Goal: Communication & Community: Share content

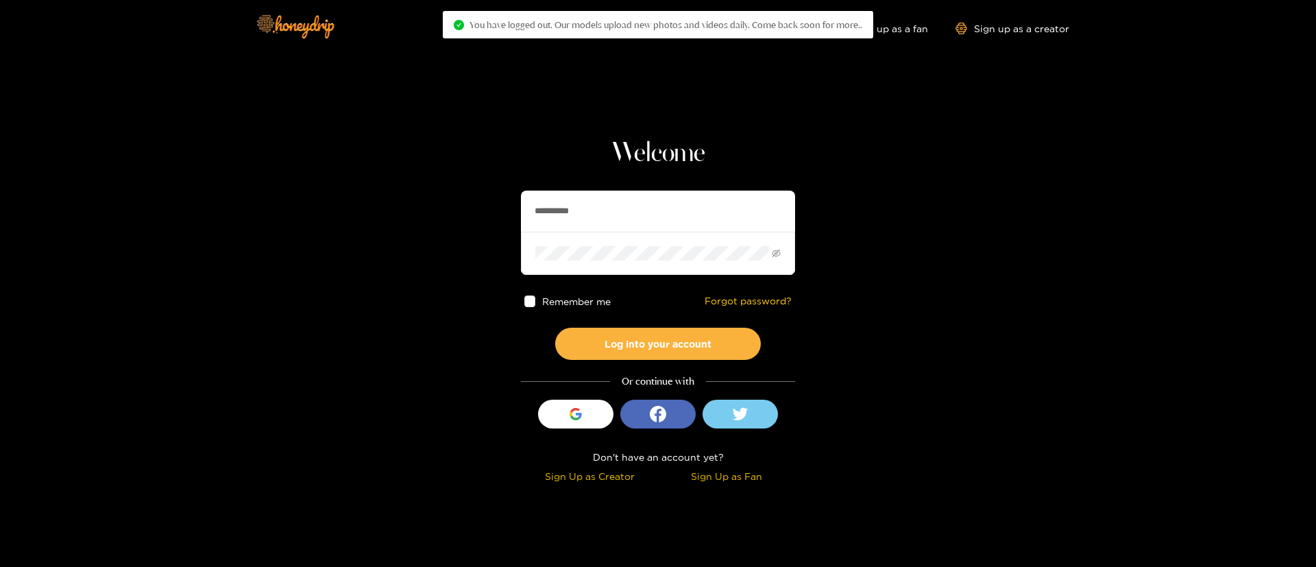
drag, startPoint x: 593, startPoint y: 182, endPoint x: 596, endPoint y: 203, distance: 20.7
click at [593, 186] on div "**********" at bounding box center [658, 312] width 274 height 350
drag, startPoint x: 602, startPoint y: 210, endPoint x: 608, endPoint y: 213, distance: 7.4
click at [602, 211] on input "**********" at bounding box center [658, 210] width 274 height 41
drag, startPoint x: 608, startPoint y: 213, endPoint x: 623, endPoint y: 213, distance: 14.4
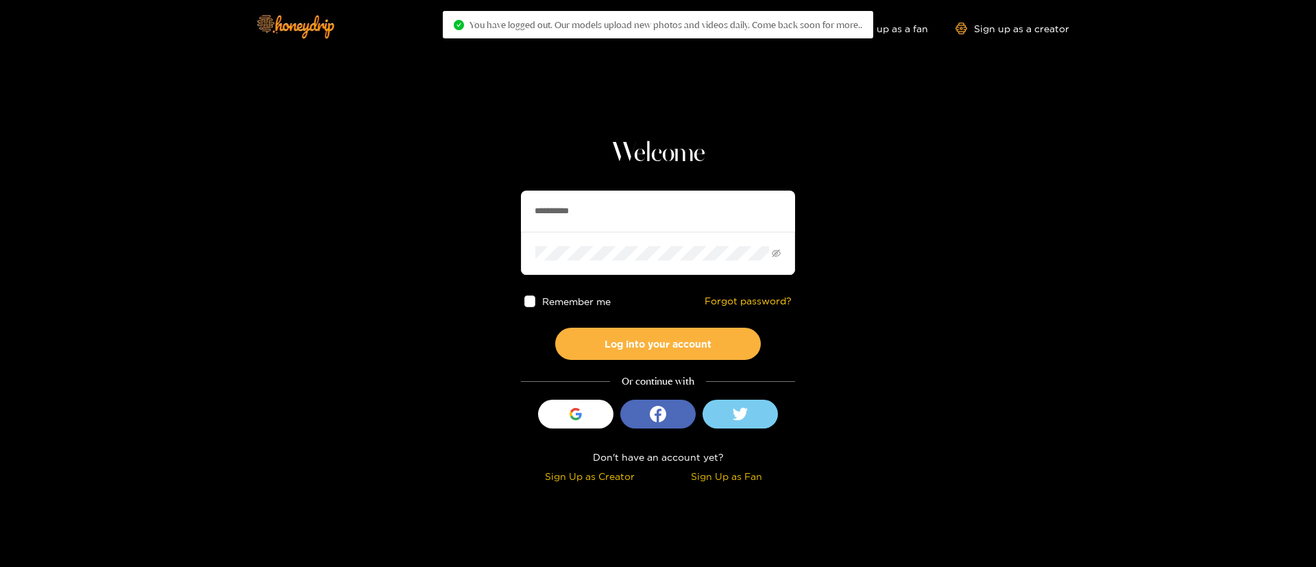
click at [608, 213] on input "**********" at bounding box center [658, 210] width 274 height 41
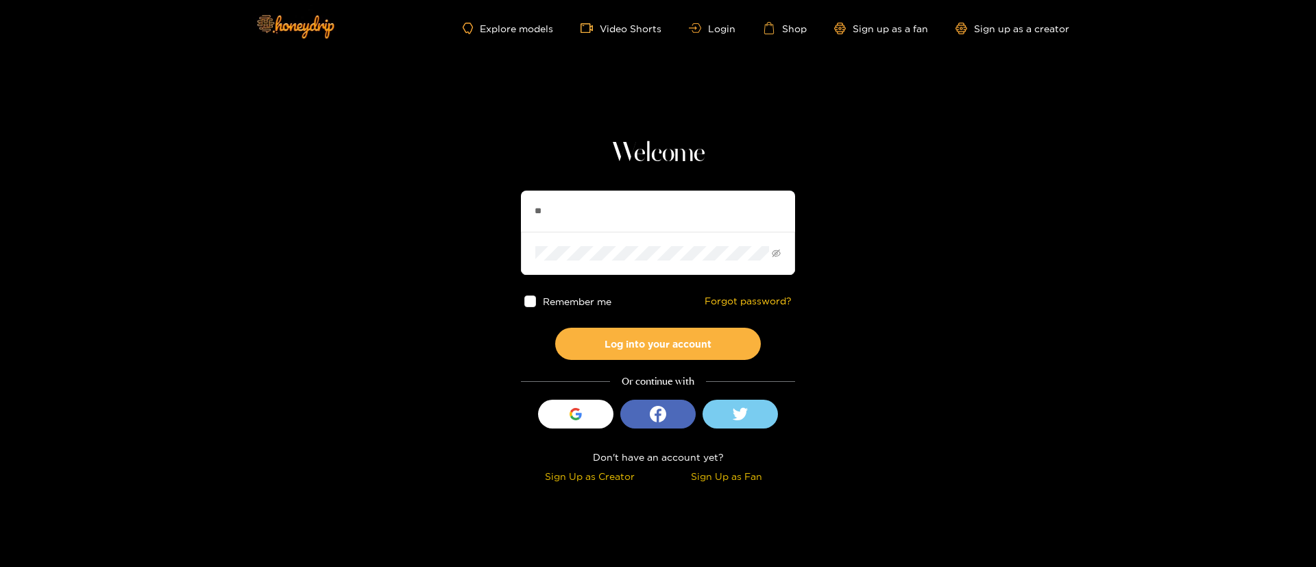
type input "*"
type input "******"
click at [665, 353] on button "Log into your account" at bounding box center [658, 344] width 206 height 32
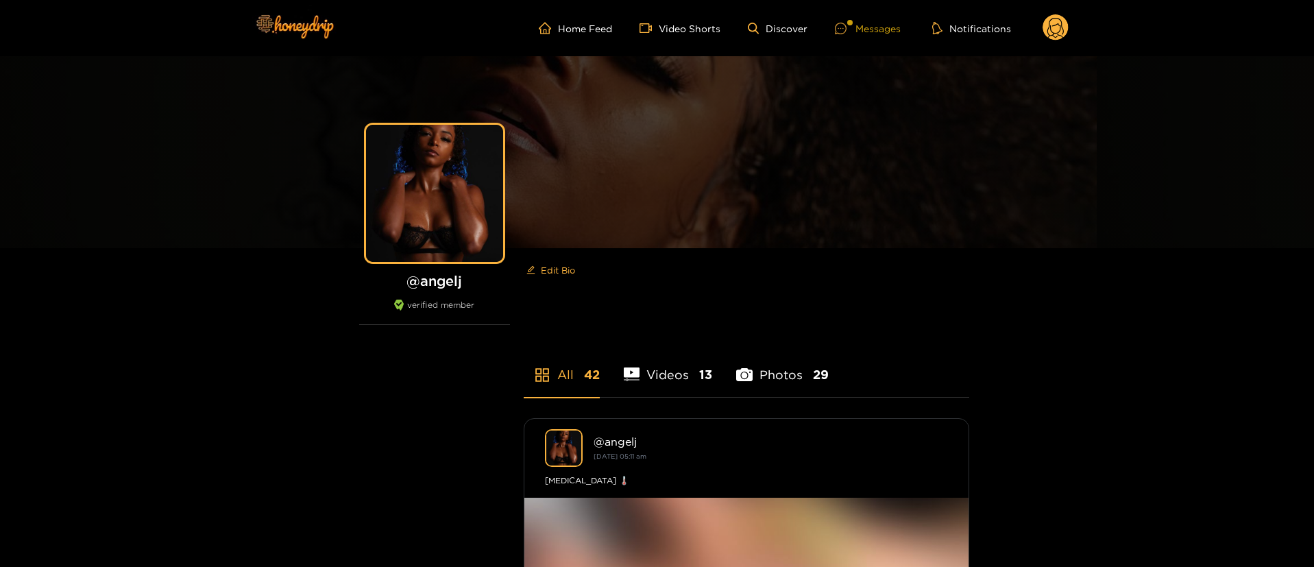
click at [841, 30] on icon at bounding box center [841, 29] width 12 height 12
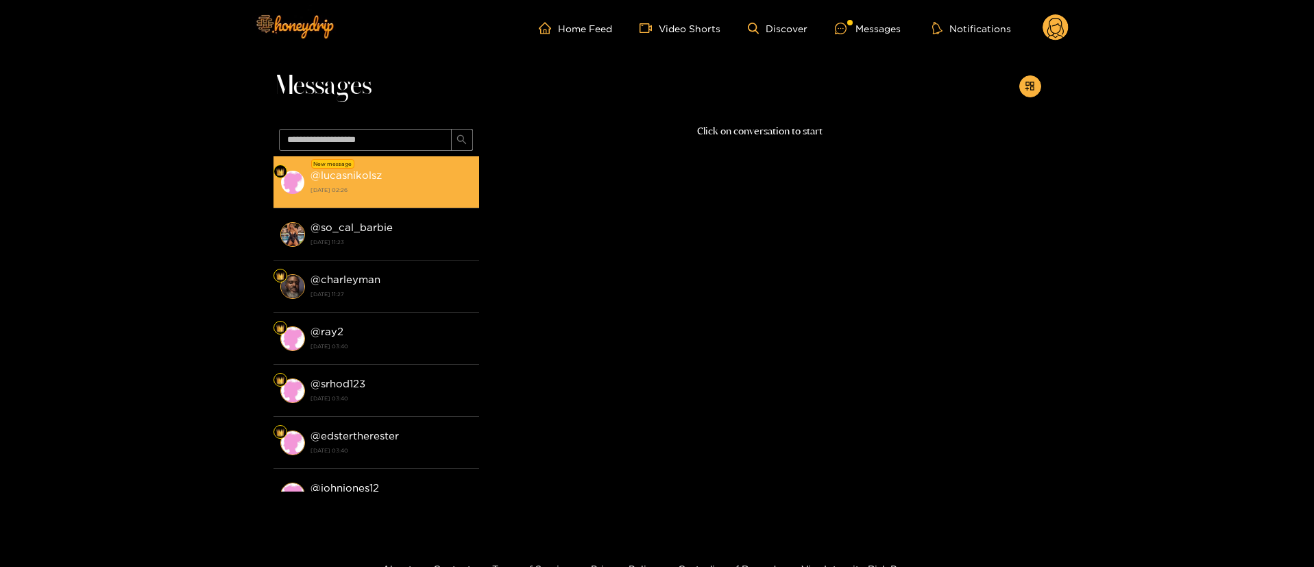
click at [433, 191] on strong "[DATE] 02:26" at bounding box center [391, 190] width 162 height 12
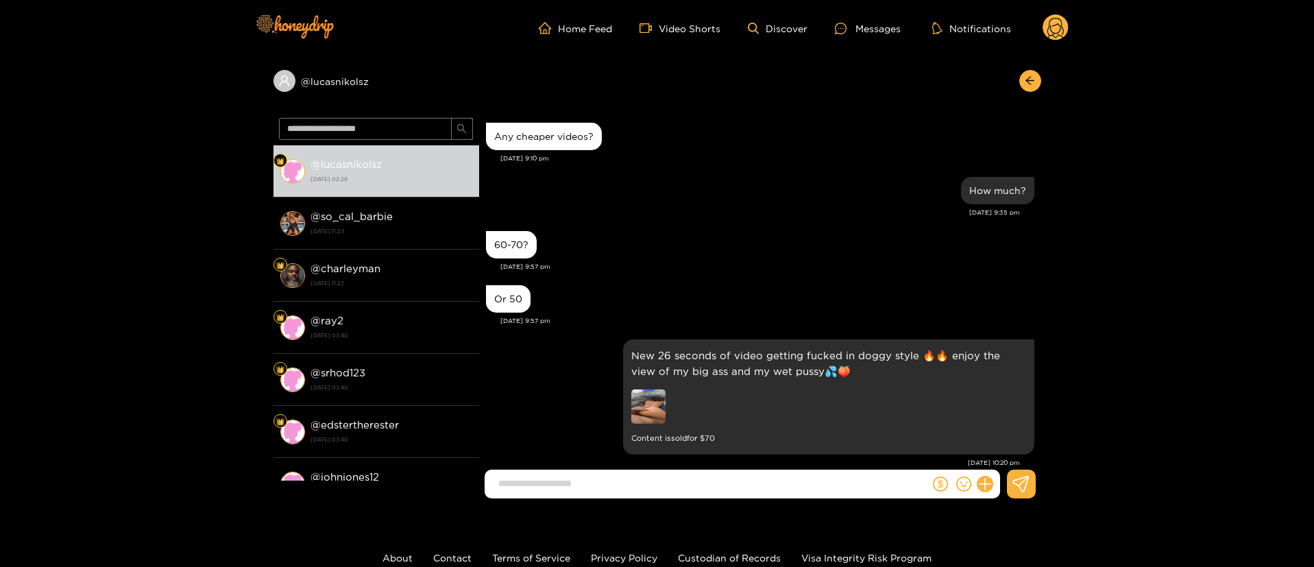
scroll to position [1394, 0]
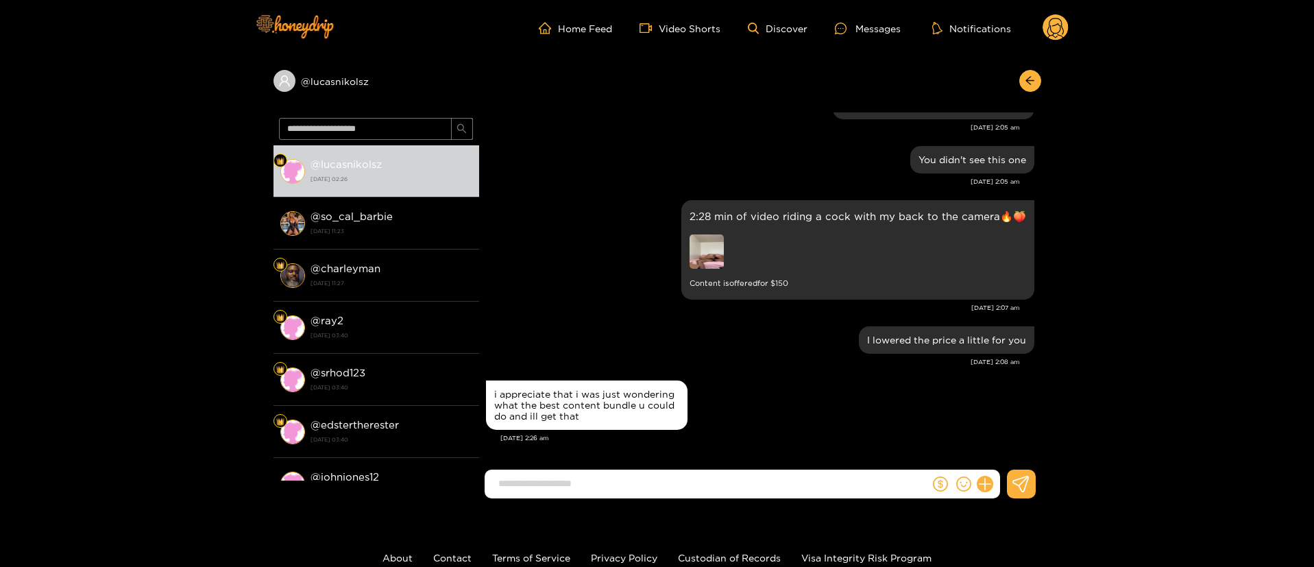
click at [809, 425] on div "i appreciate that i was just wondering what the best content bundle u could do …" at bounding box center [760, 405] width 548 height 56
click at [534, 407] on div "i appreciate that i was just wondering what the best content bundle u could do …" at bounding box center [586, 405] width 185 height 33
copy div "i appreciate that i was just wondering what the best content bundle u could do …"
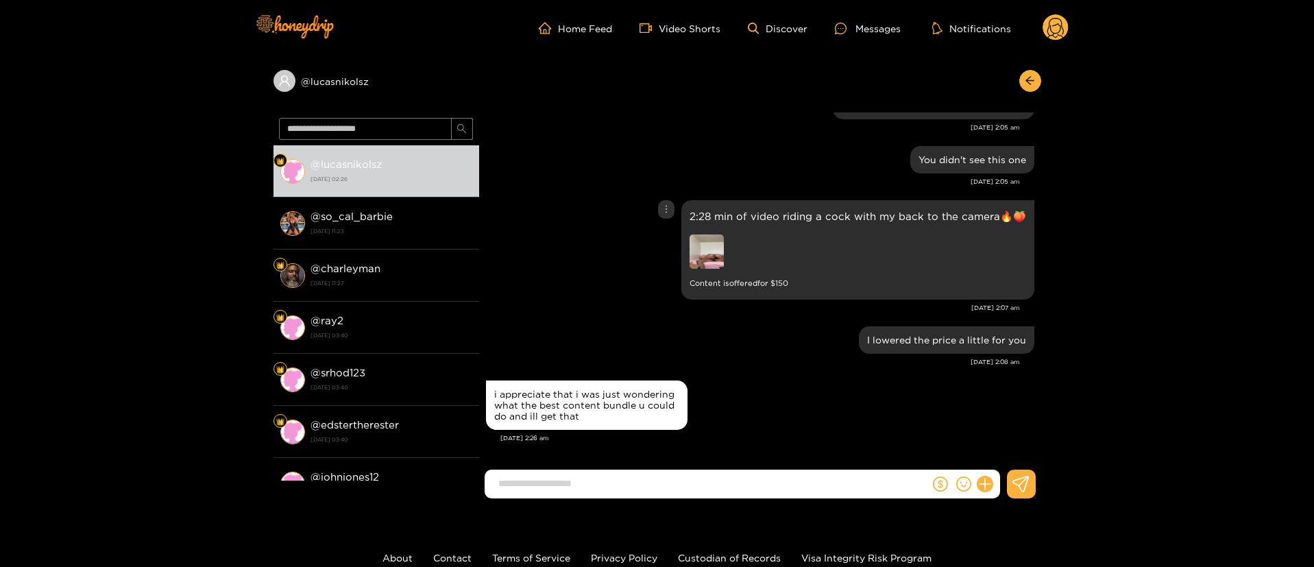
click at [613, 252] on div "2:28 min of video riding a cock with my back to the camera🔥🍑 Content is offered…" at bounding box center [760, 250] width 548 height 106
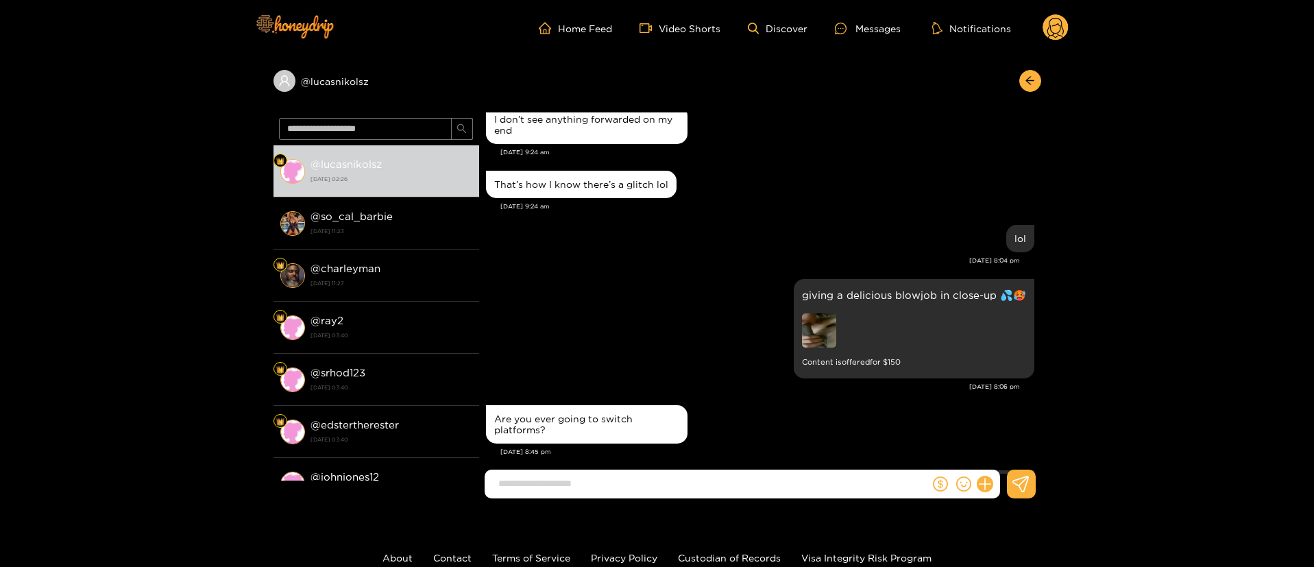
scroll to position [0, 0]
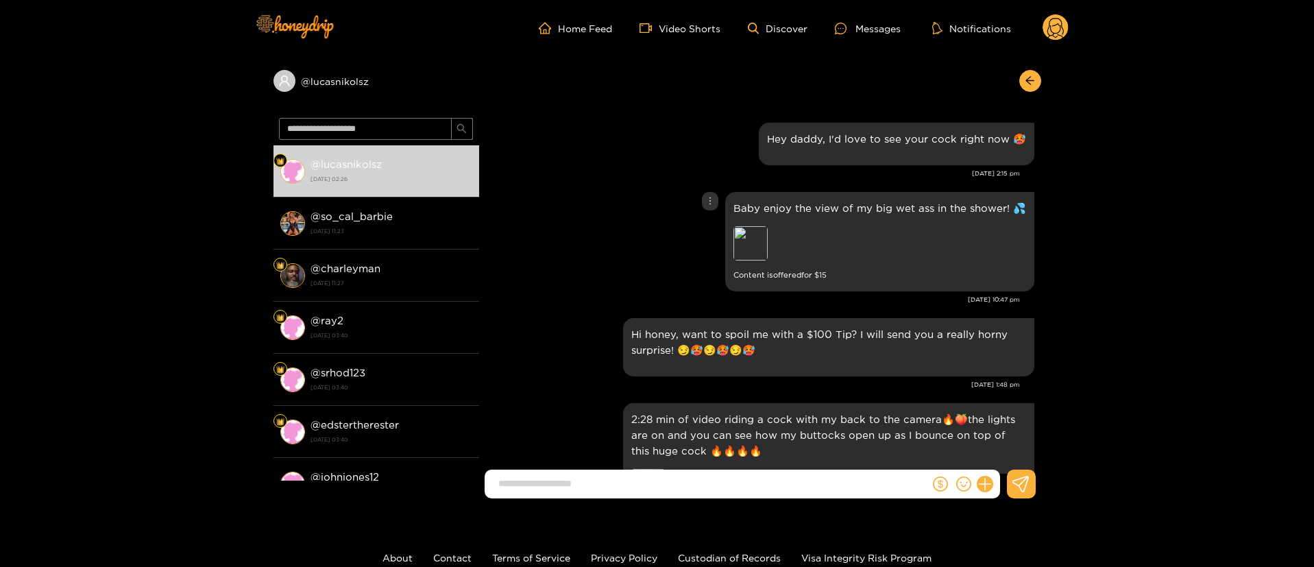
click at [820, 221] on div "Baby enjoy the view of my big wet ass in the shower! 💦 Preview Content is offer…" at bounding box center [879, 241] width 293 height 83
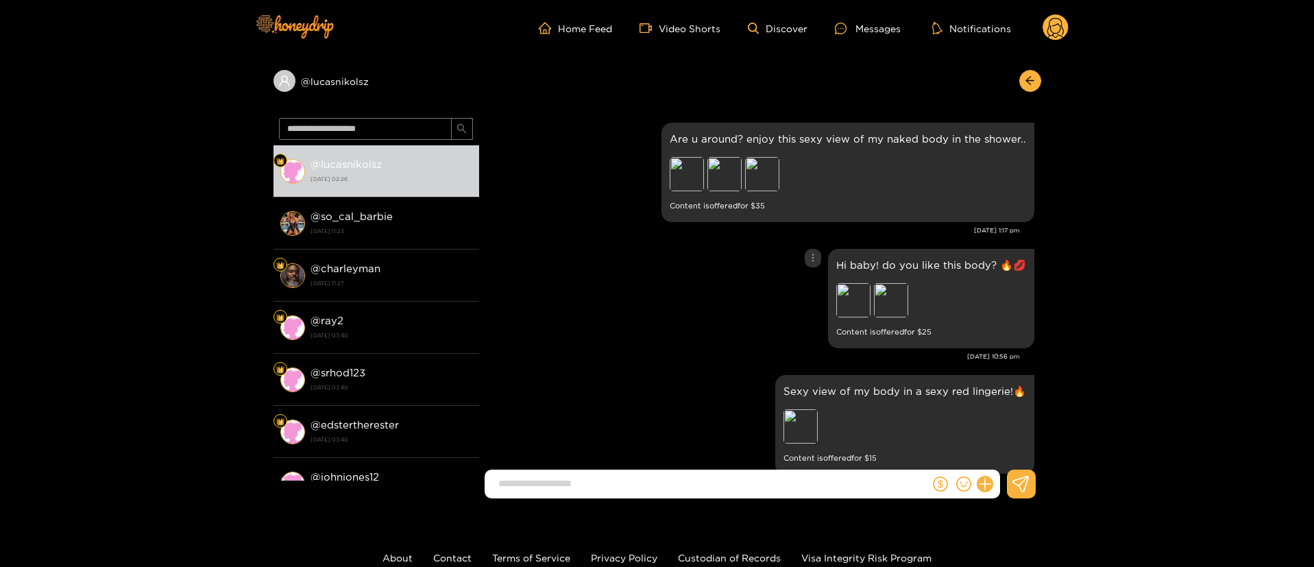
click at [628, 348] on div "Hi baby! do you like this body? 🔥💋 Preview Preview Content is offered for $ 25" at bounding box center [760, 298] width 548 height 106
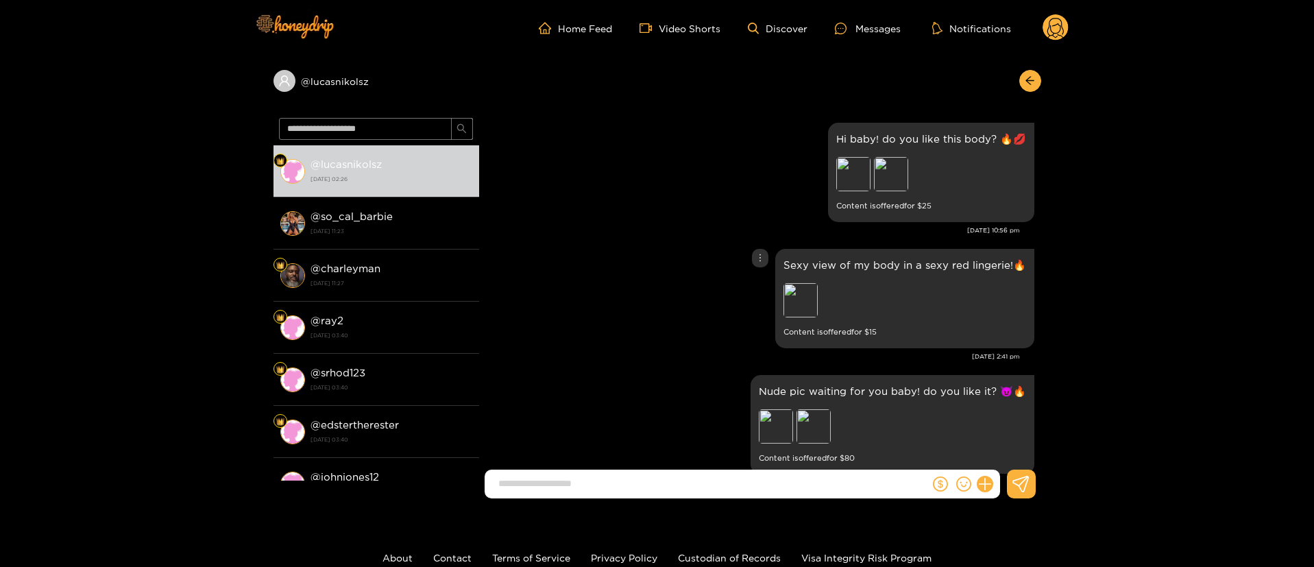
scroll to position [103, 0]
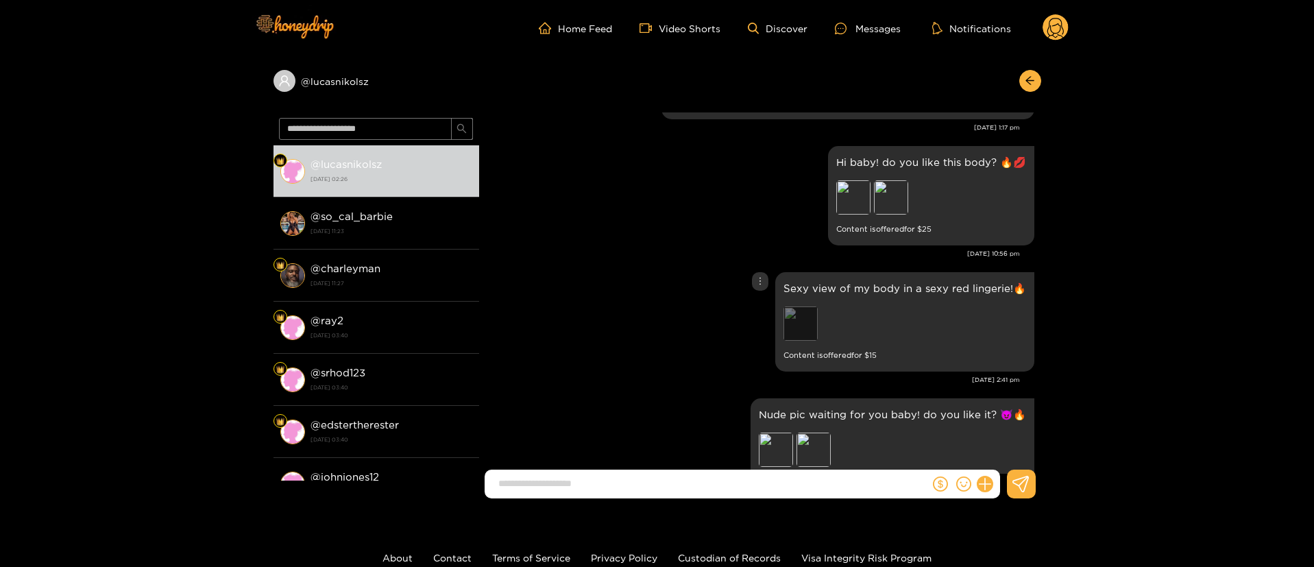
click at [804, 318] on div "Preview" at bounding box center [800, 323] width 34 height 34
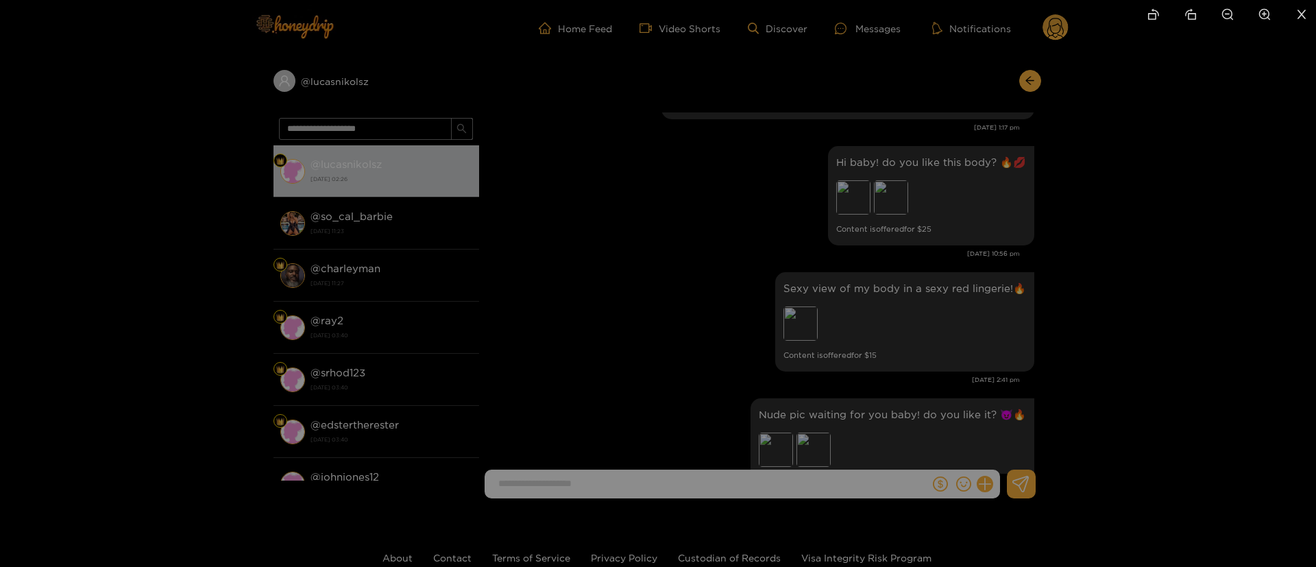
drag, startPoint x: 761, startPoint y: 493, endPoint x: 613, endPoint y: 51, distance: 466.1
click at [569, 0] on html "Home Feed Video Shorts Discover Messages Notifications 0 @ lucasnikolsz @ lucas…" at bounding box center [658, 283] width 1316 height 567
drag, startPoint x: 699, startPoint y: 284, endPoint x: 657, endPoint y: -125, distance: 410.5
click at [657, 0] on html "Home Feed Video Shorts Discover Messages Notifications 0 @ lucasnikolsz @ lucas…" at bounding box center [658, 283] width 1316 height 567
drag, startPoint x: 843, startPoint y: 406, endPoint x: 832, endPoint y: 148, distance: 258.6
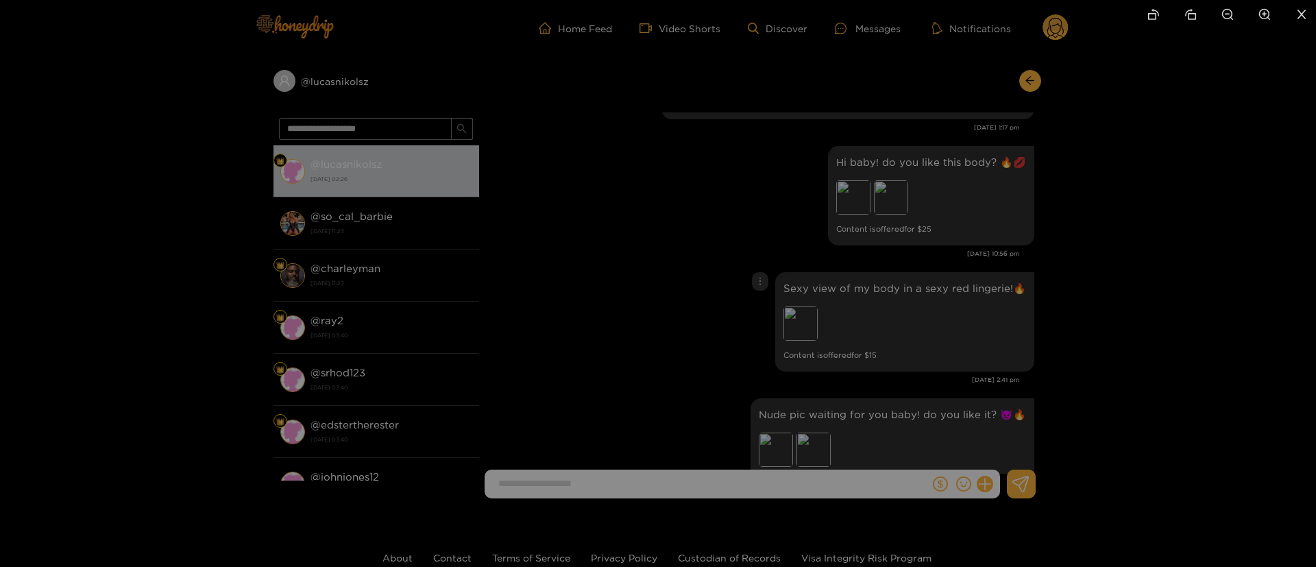
drag, startPoint x: 843, startPoint y: 380, endPoint x: 837, endPoint y: 393, distance: 14.4
click at [964, 315] on div at bounding box center [658, 283] width 1316 height 567
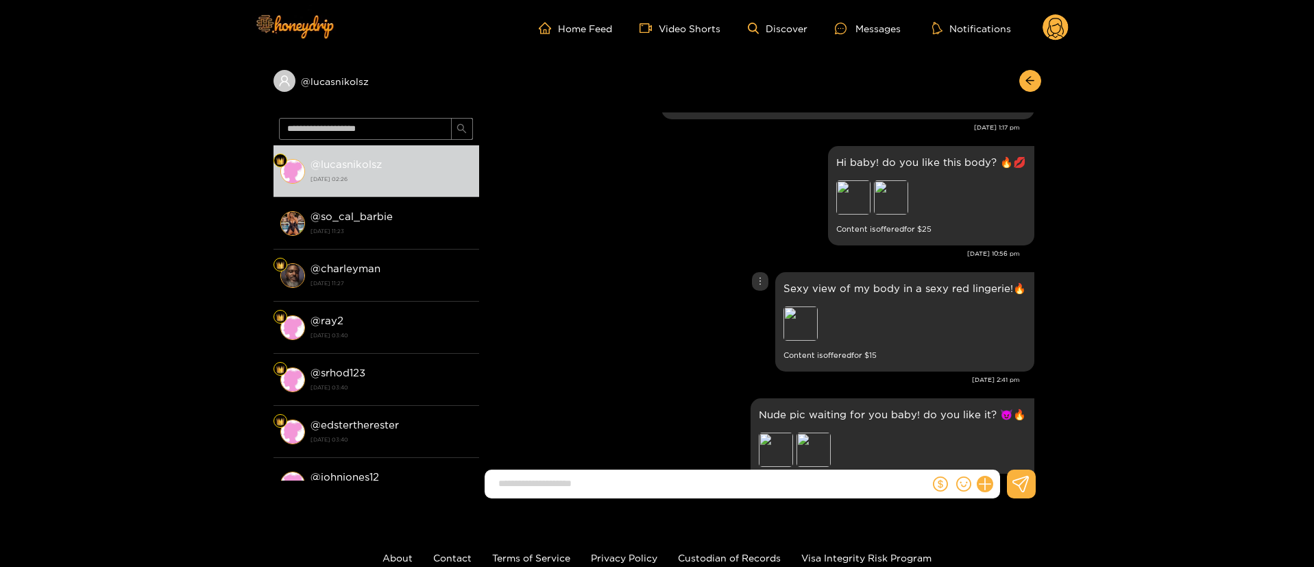
drag, startPoint x: 615, startPoint y: 345, endPoint x: 739, endPoint y: 313, distance: 128.1
click at [621, 343] on div "Sexy view of my body in a sexy red lingerie!🔥 Preview Content is offered for $ …" at bounding box center [760, 322] width 548 height 106
click at [858, 202] on div "Preview" at bounding box center [853, 197] width 34 height 34
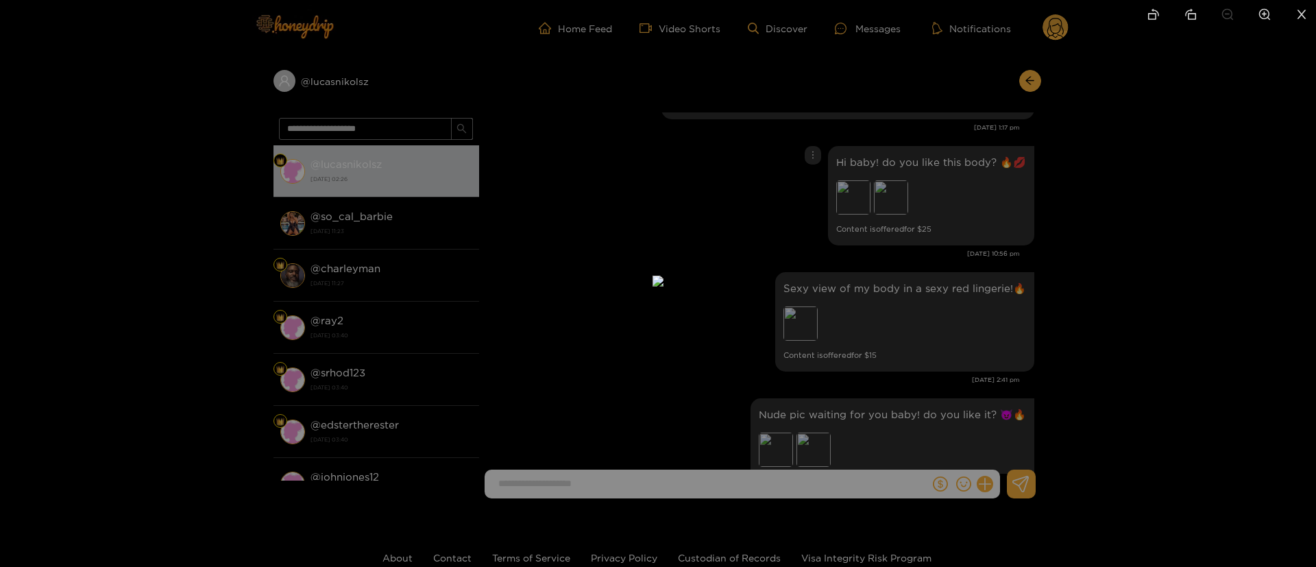
click at [959, 228] on div at bounding box center [658, 283] width 1316 height 567
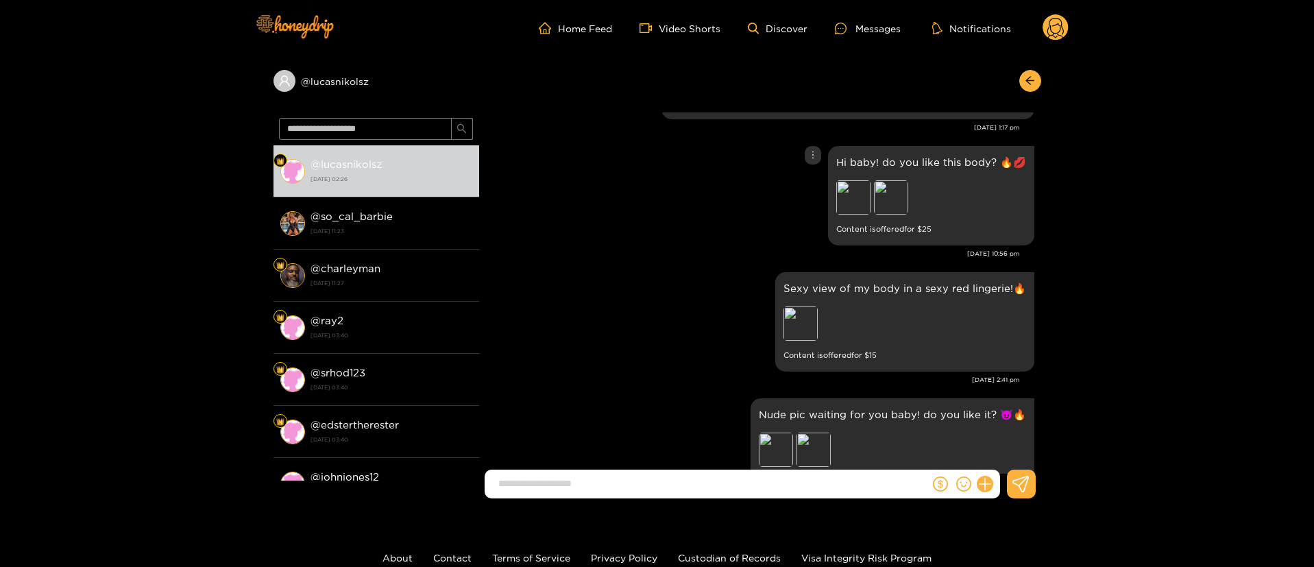
click at [897, 167] on p "Hi baby! do you like this body? 🔥💋" at bounding box center [931, 162] width 190 height 16
click at [898, 186] on div "Preview" at bounding box center [891, 197] width 34 height 34
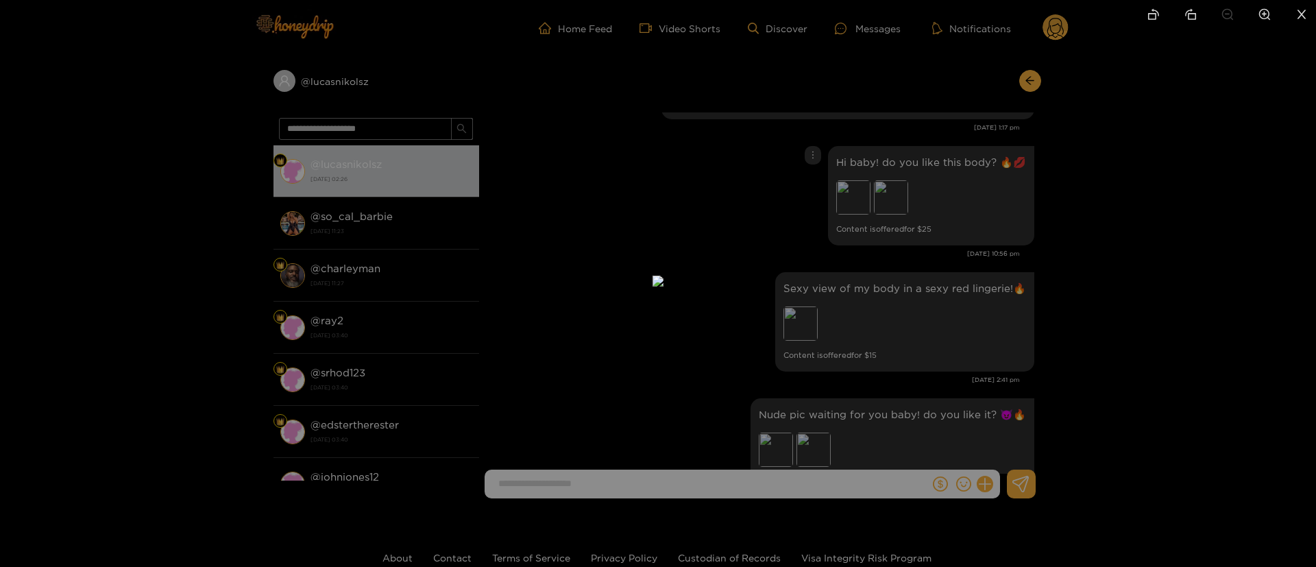
click at [957, 259] on div at bounding box center [658, 283] width 1316 height 567
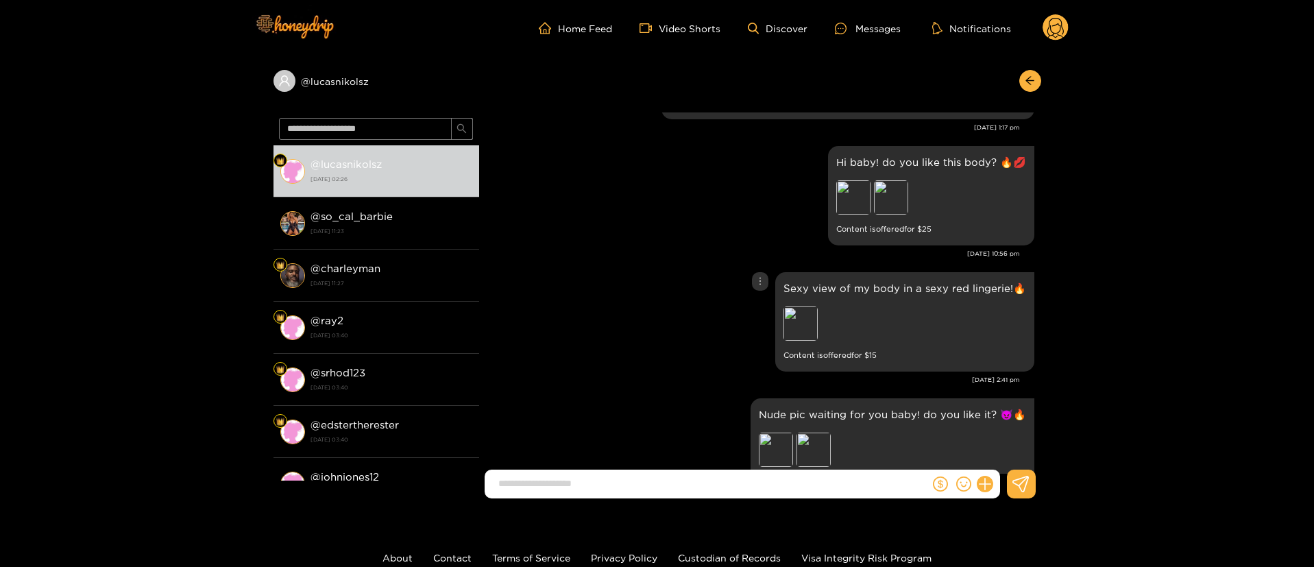
click at [706, 281] on div "Sexy view of my body in a sexy red lingerie!🔥 Preview Content is offered for $ …" at bounding box center [760, 322] width 548 height 106
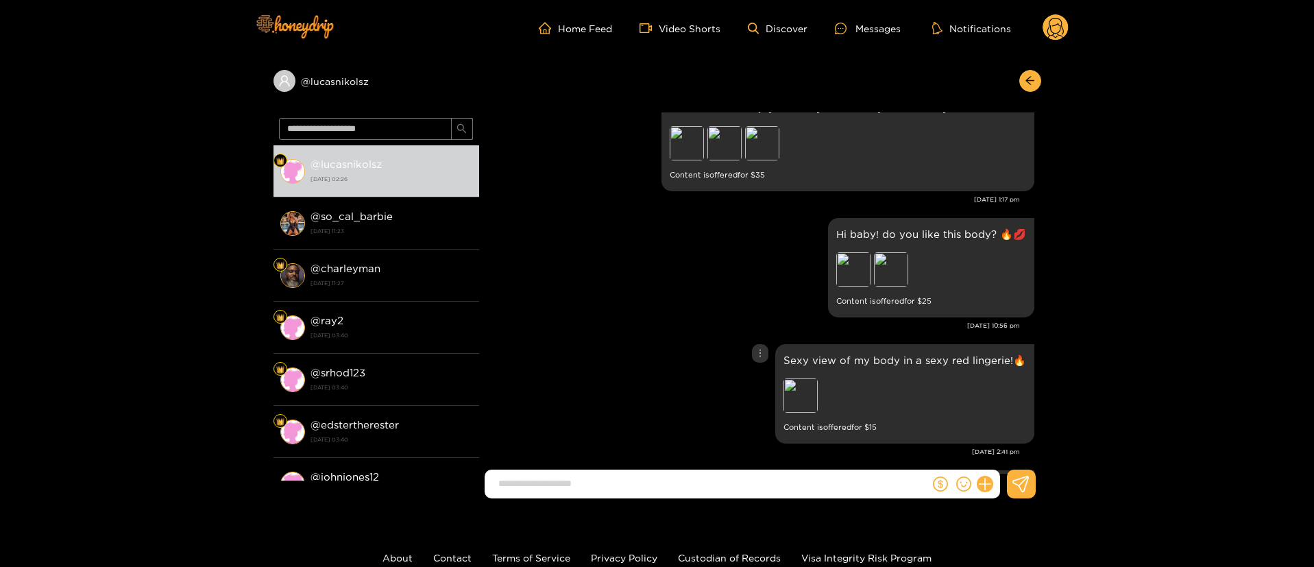
scroll to position [0, 0]
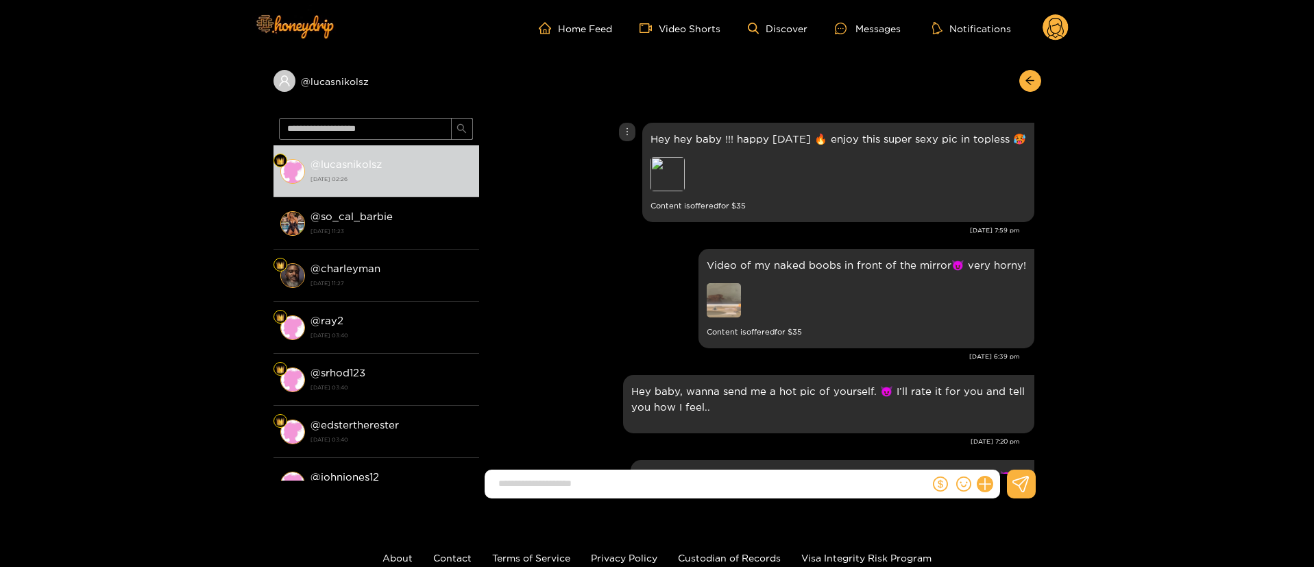
click at [683, 195] on div "Hey hey baby !!! happy [DATE] 🔥 enjoy this super sexy pic in topless 🥵 Preview …" at bounding box center [838, 172] width 376 height 83
click at [673, 175] on div "Preview" at bounding box center [667, 174] width 34 height 34
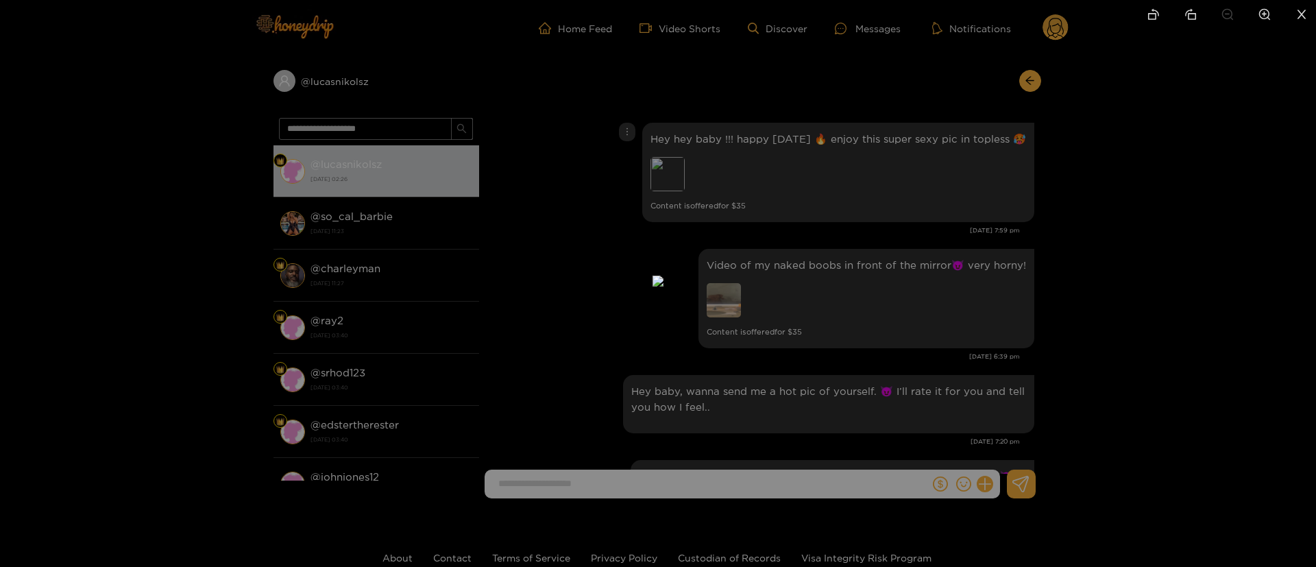
click at [975, 196] on div at bounding box center [658, 283] width 1316 height 567
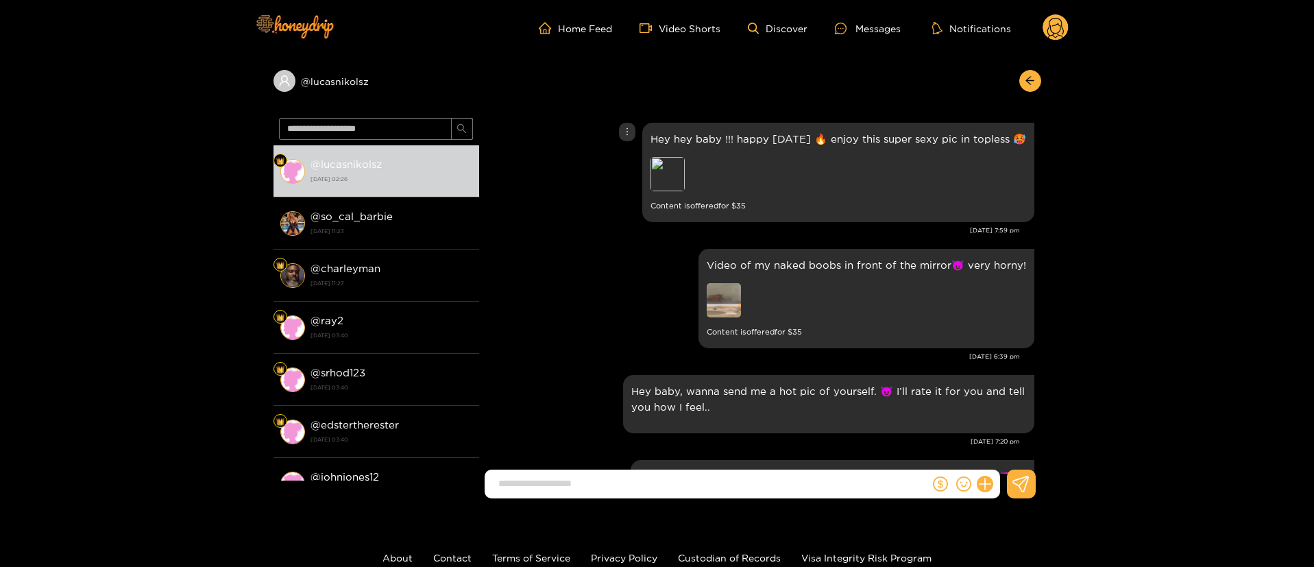
click at [606, 216] on div "Hey hey baby !!! happy [DATE] 🔥 enjoy this super sexy pic in topless 🥵 Preview …" at bounding box center [760, 172] width 548 height 106
click at [583, 301] on div "Video of my naked boobs in front of the mirror😈 very horny! Content is offered …" at bounding box center [760, 298] width 548 height 106
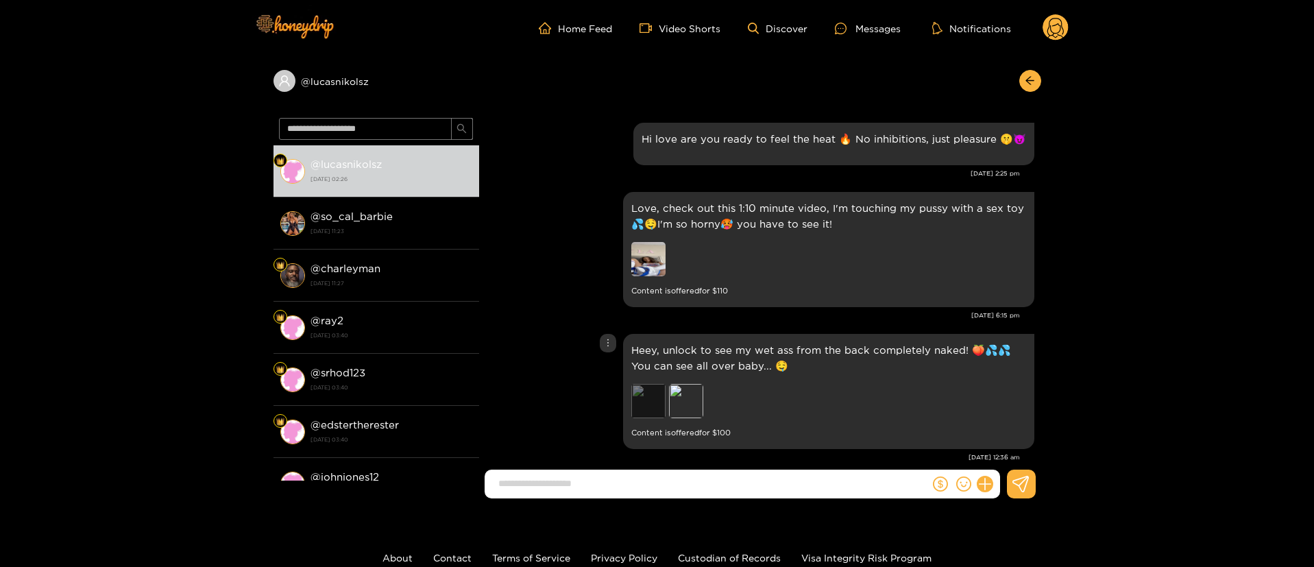
click at [637, 407] on div "Preview" at bounding box center [648, 401] width 34 height 34
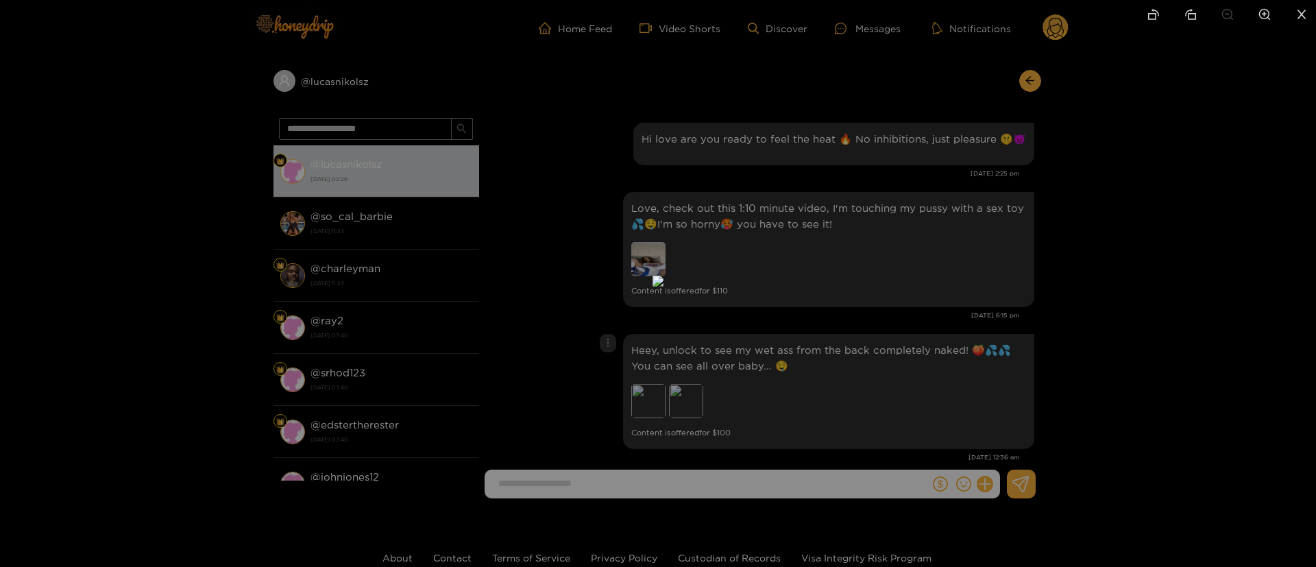
click at [891, 363] on div at bounding box center [658, 283] width 1316 height 567
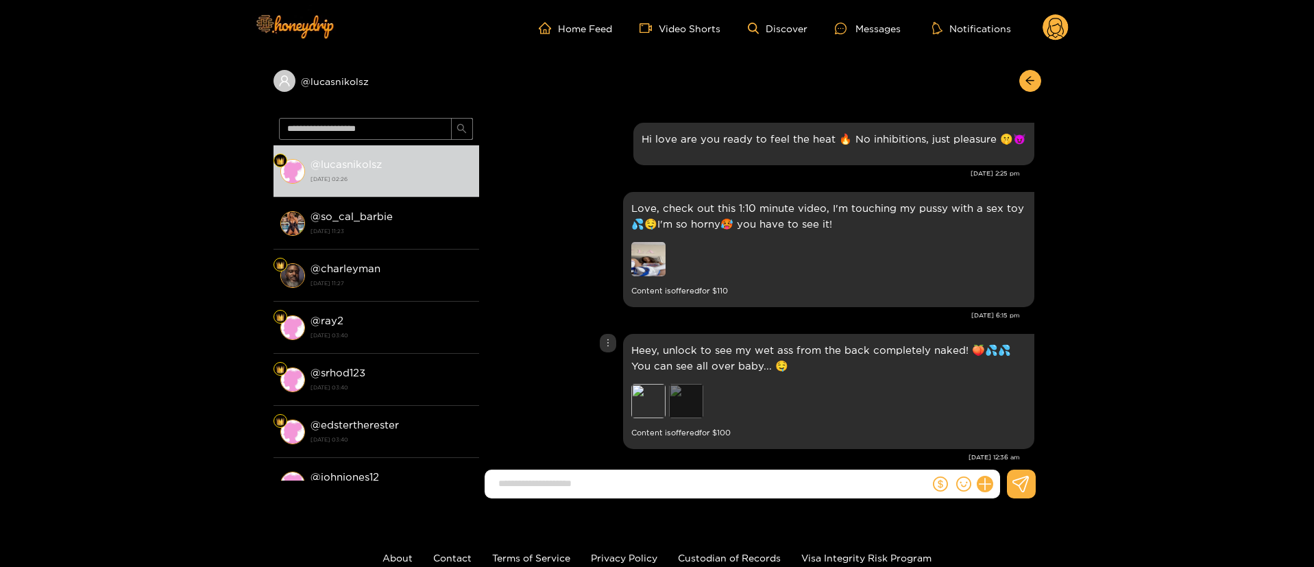
click at [674, 413] on div "Preview" at bounding box center [686, 401] width 34 height 34
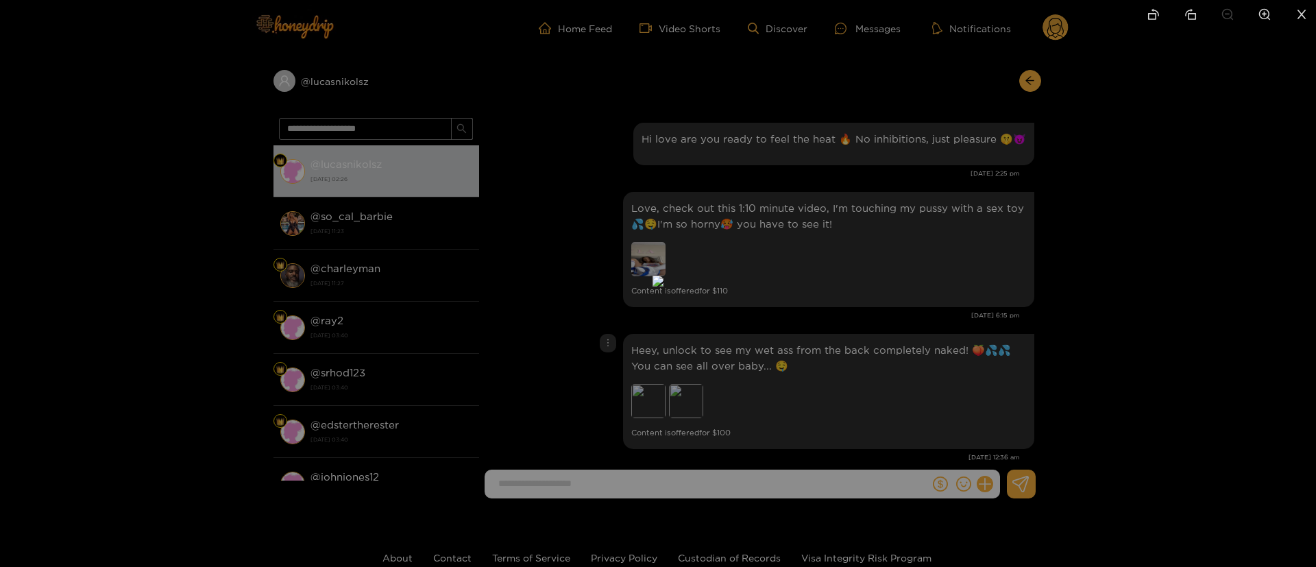
click at [884, 362] on div at bounding box center [658, 283] width 1316 height 567
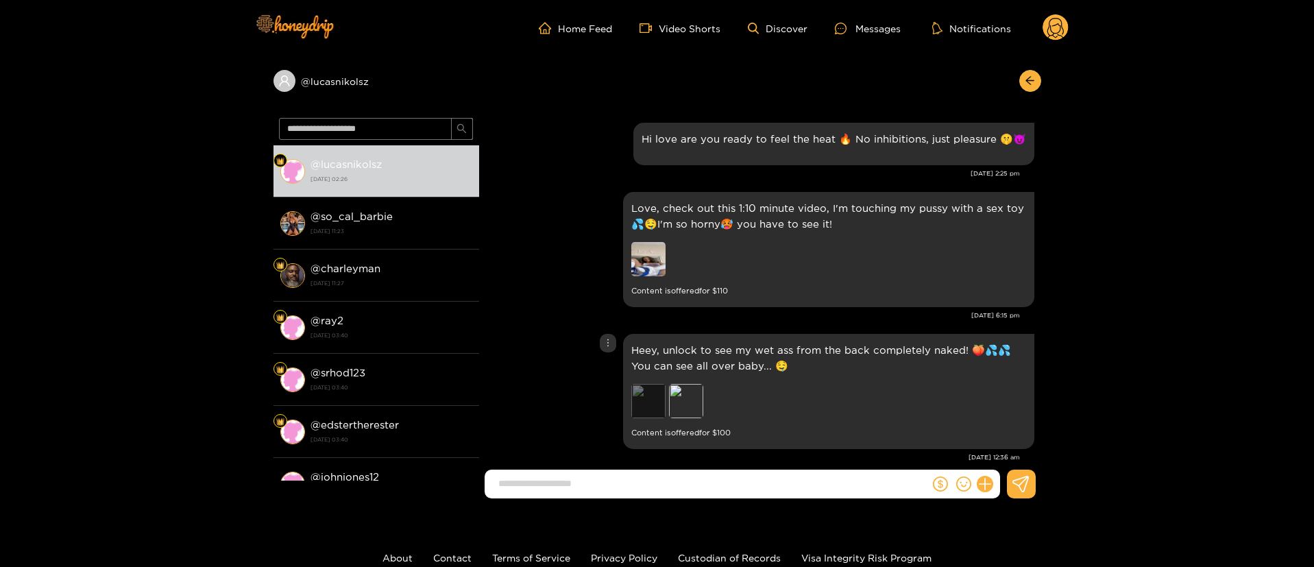
click at [632, 412] on div "Preview" at bounding box center [648, 401] width 34 height 34
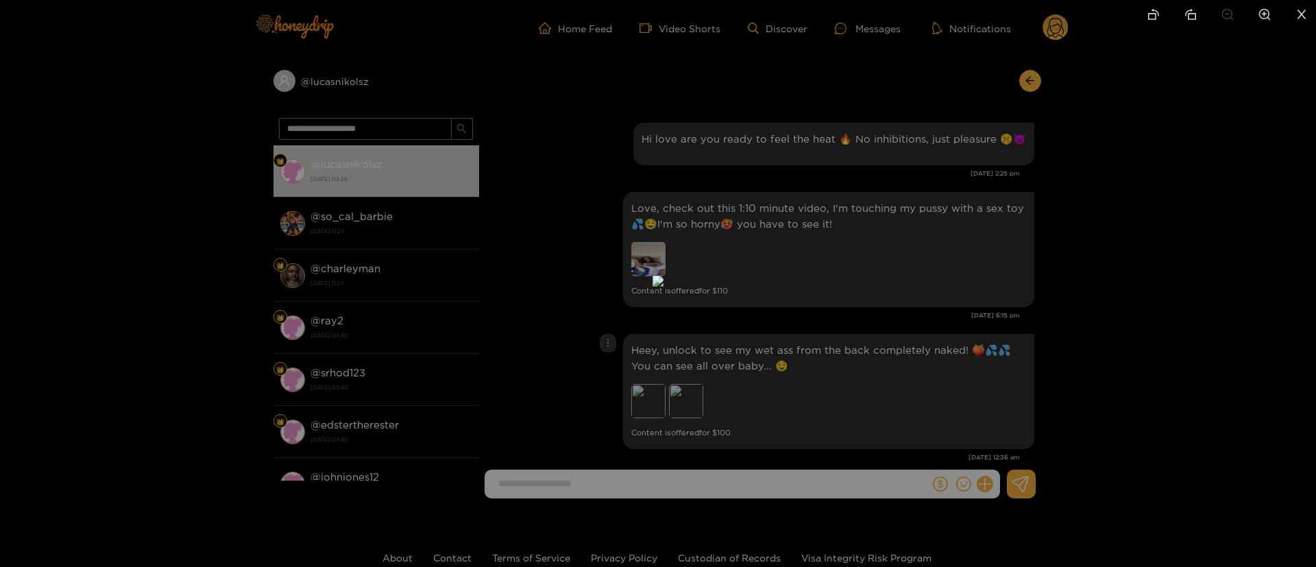
click at [841, 378] on div at bounding box center [658, 283] width 1316 height 567
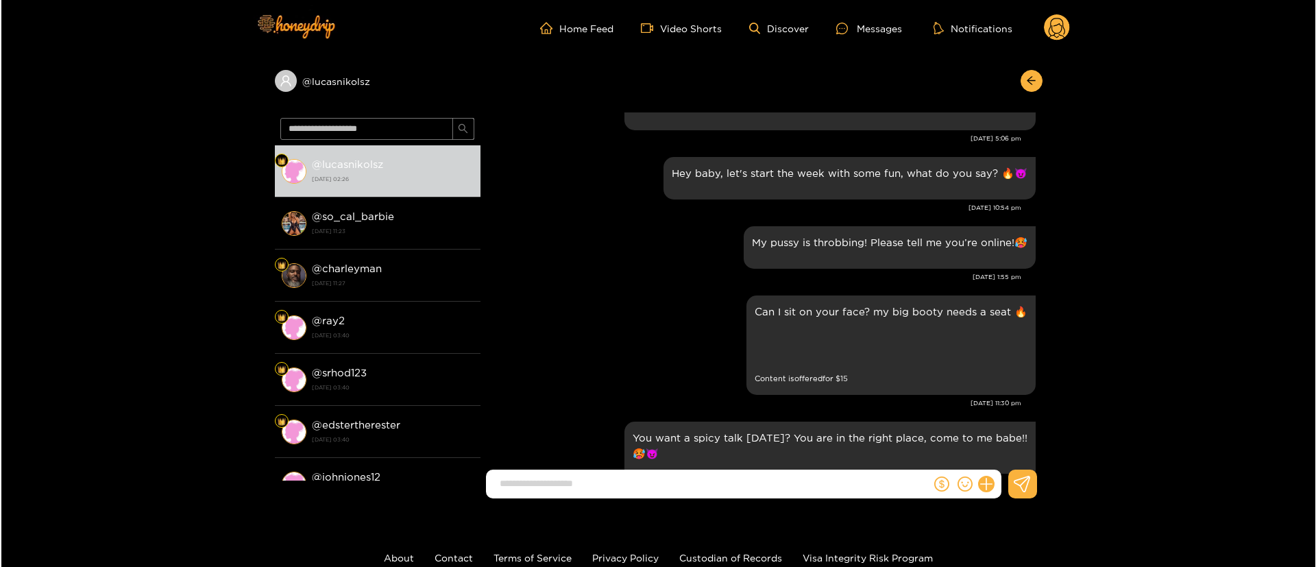
scroll to position [1028, 0]
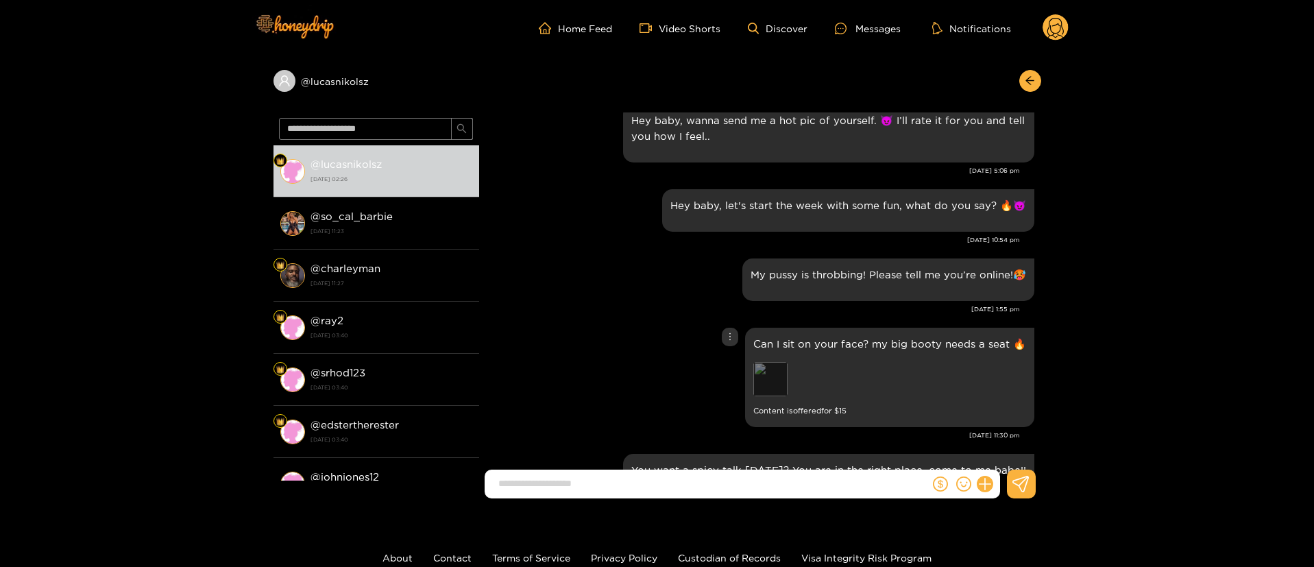
click at [777, 371] on div "Preview" at bounding box center [770, 379] width 34 height 34
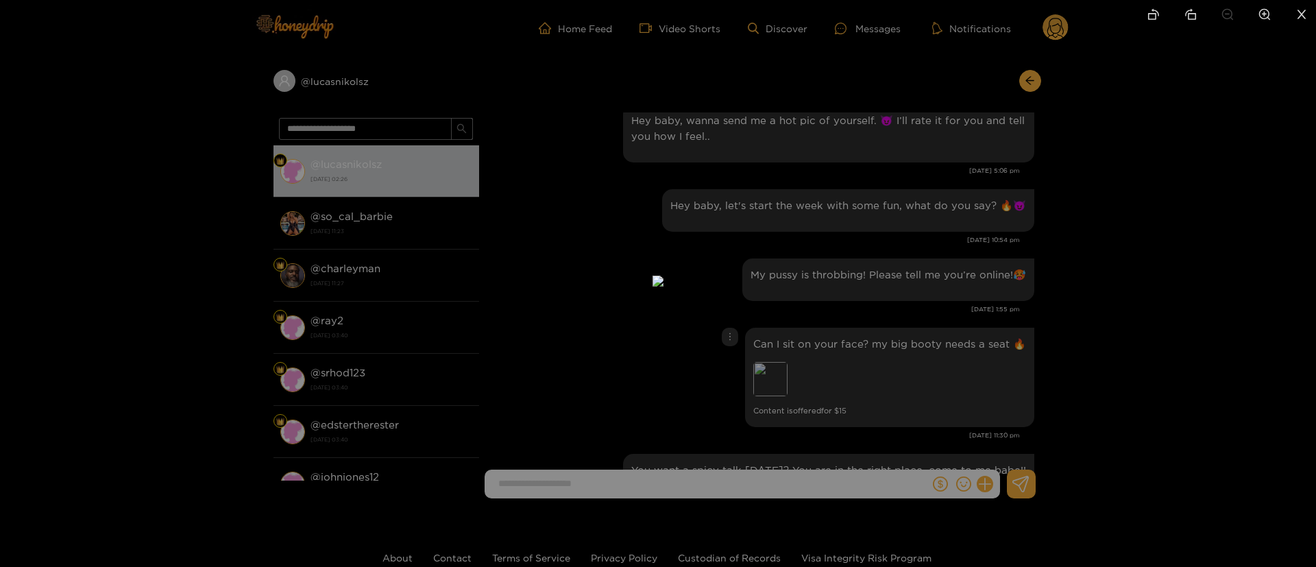
click at [1071, 284] on div at bounding box center [658, 283] width 1316 height 567
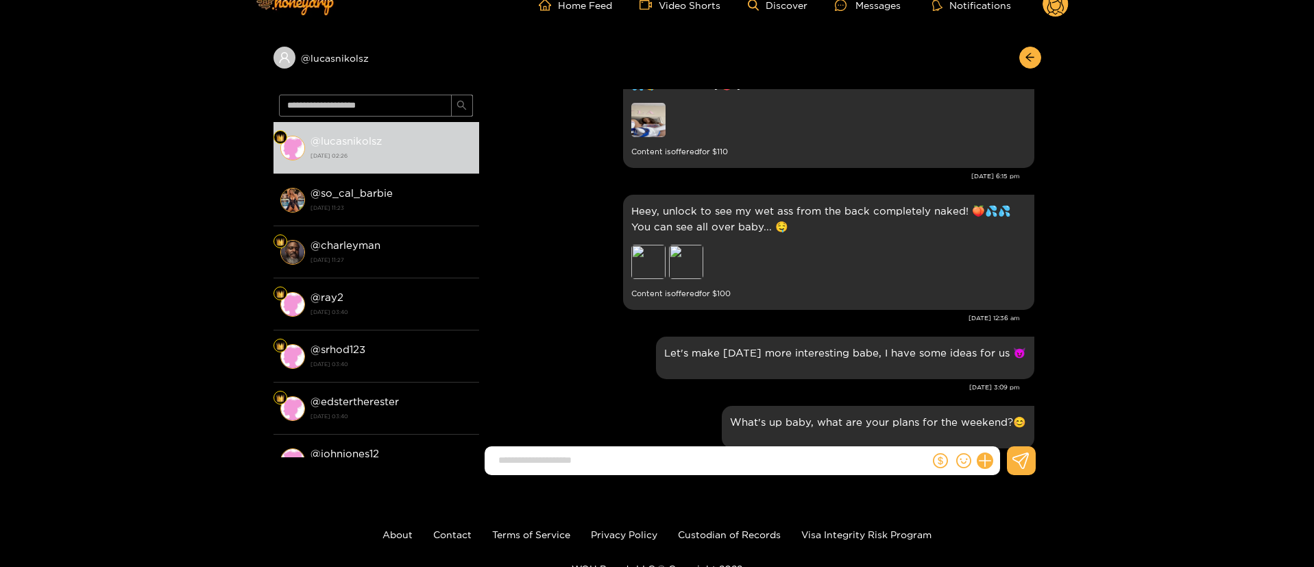
scroll to position [0, 0]
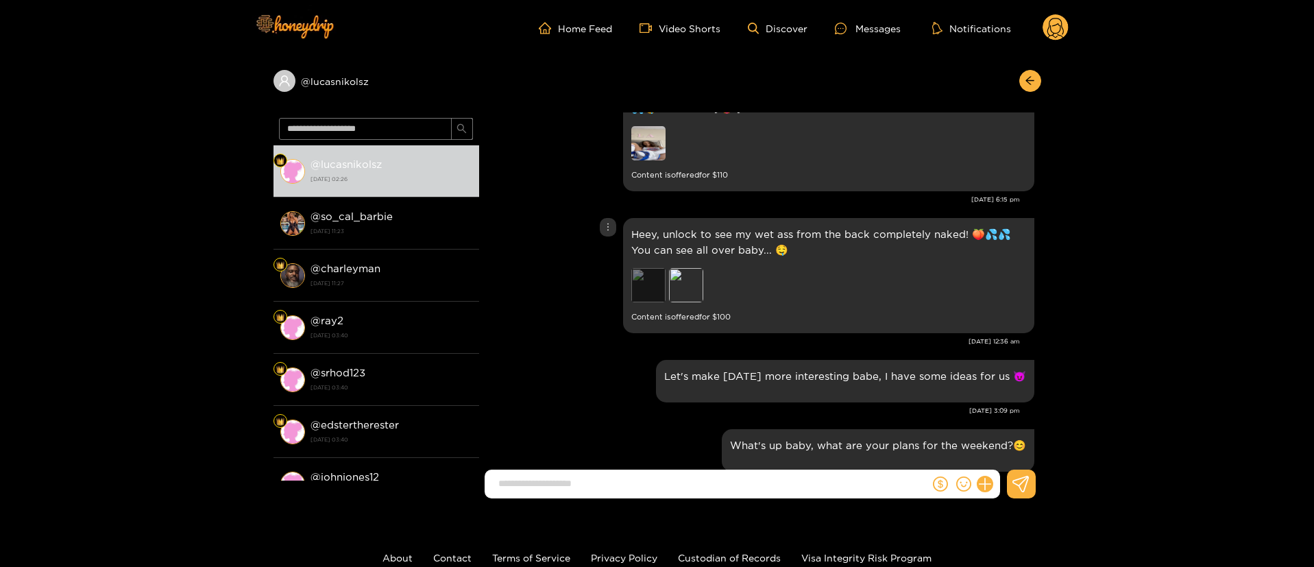
click at [662, 268] on div "Preview" at bounding box center [648, 285] width 34 height 34
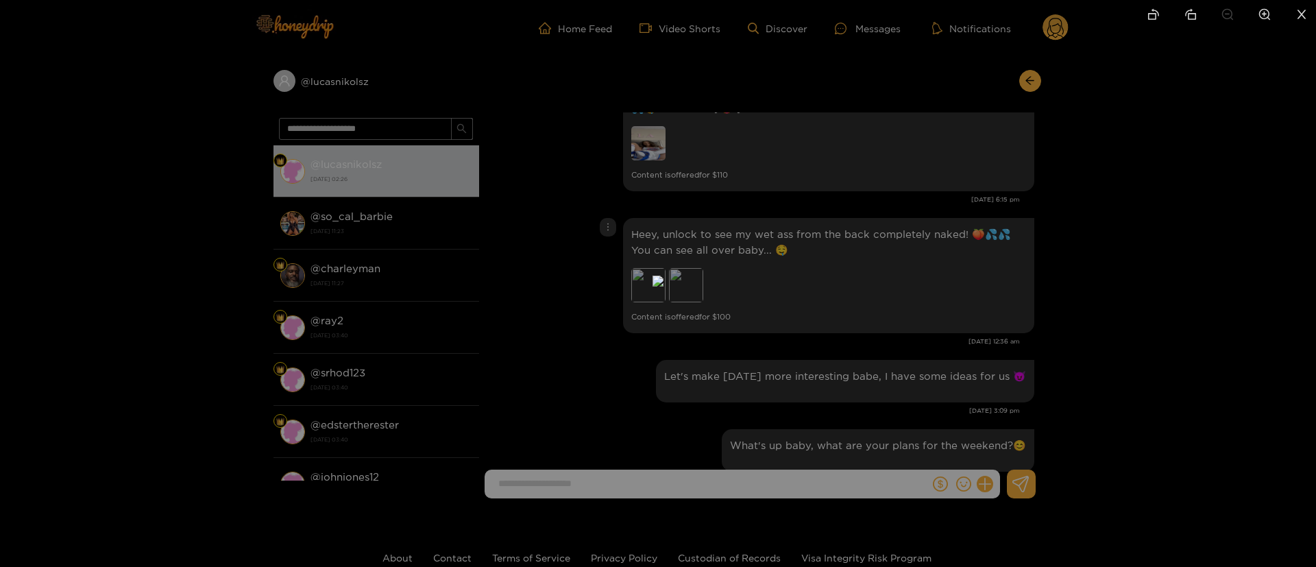
click at [982, 260] on div at bounding box center [658, 283] width 1316 height 567
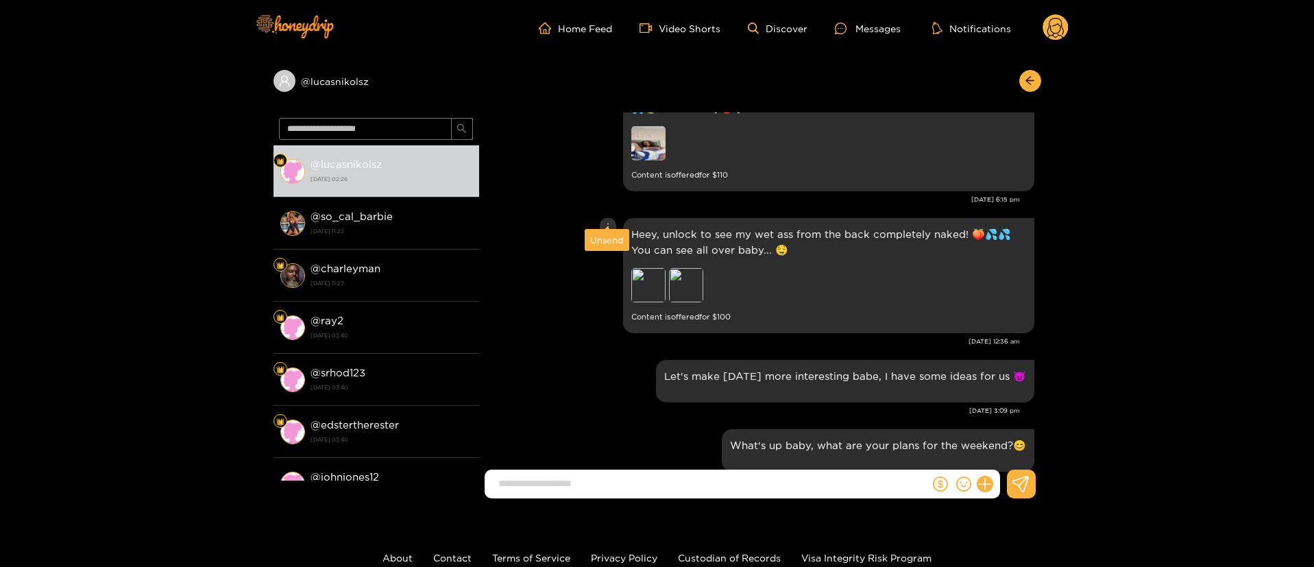
click at [609, 218] on div at bounding box center [608, 227] width 16 height 19
click at [607, 241] on div "Unsend" at bounding box center [607, 240] width 34 height 14
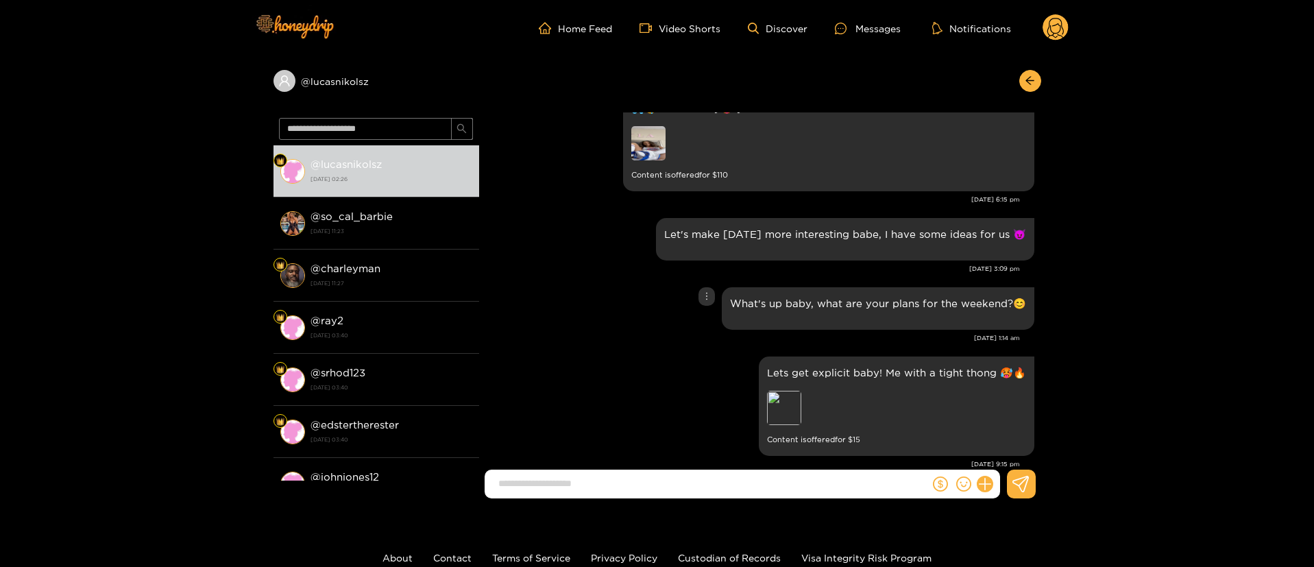
click at [632, 284] on div "What's up baby, what are your plans for the weekend?😊" at bounding box center [760, 308] width 548 height 49
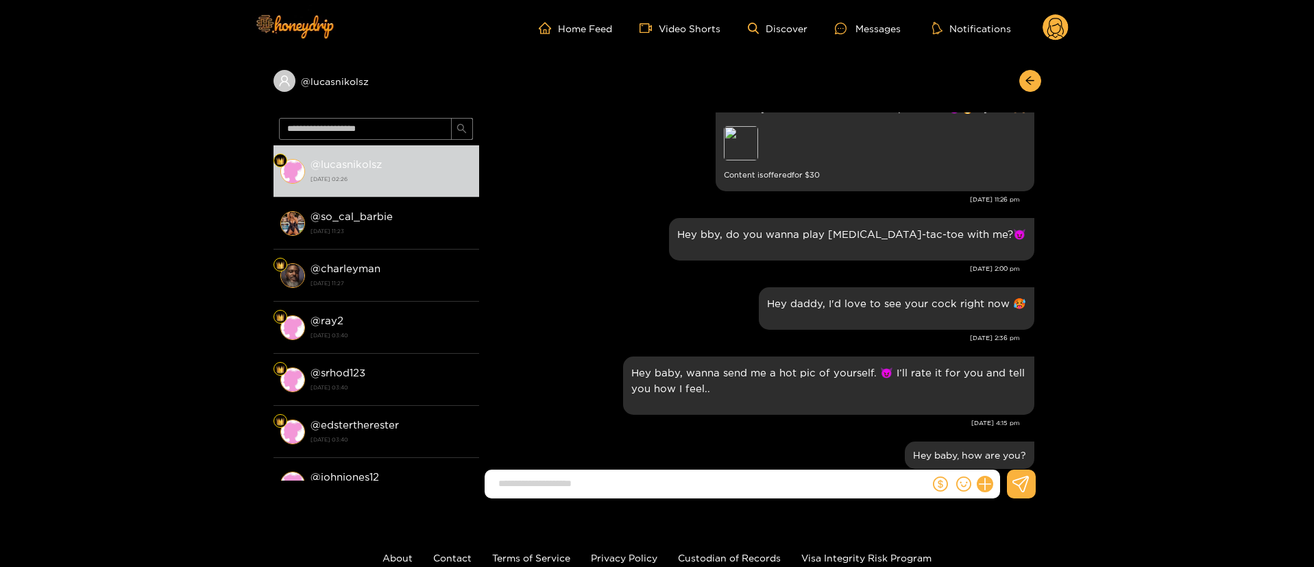
scroll to position [2775, 0]
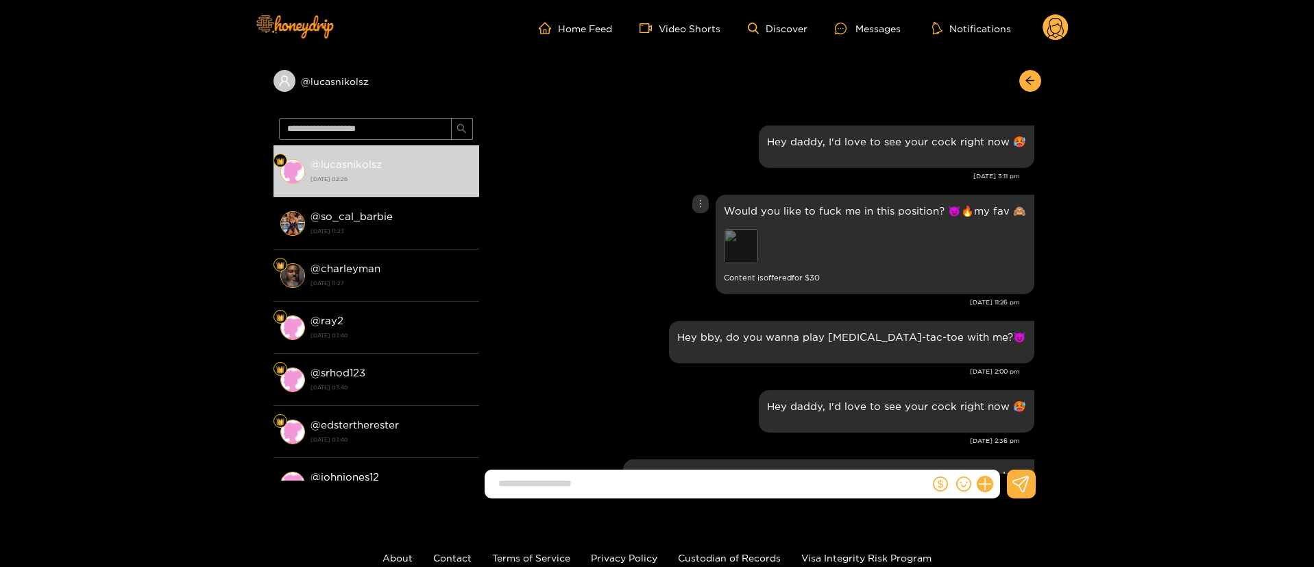
click at [728, 243] on div "Preview" at bounding box center [741, 246] width 34 height 34
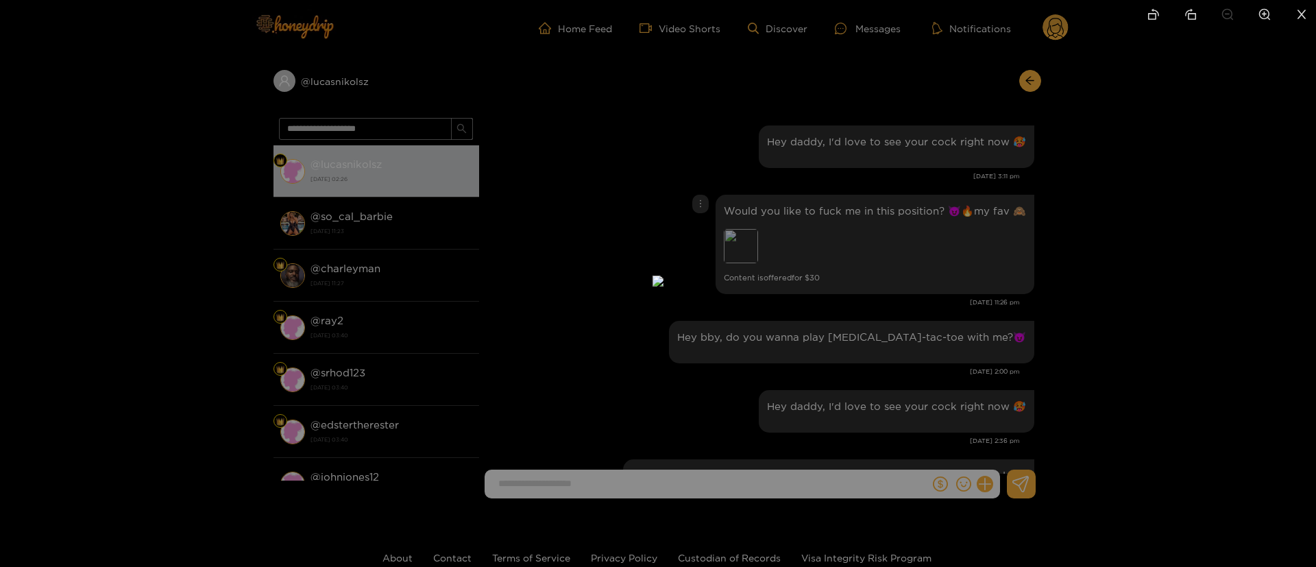
click at [1047, 318] on div at bounding box center [658, 283] width 1316 height 567
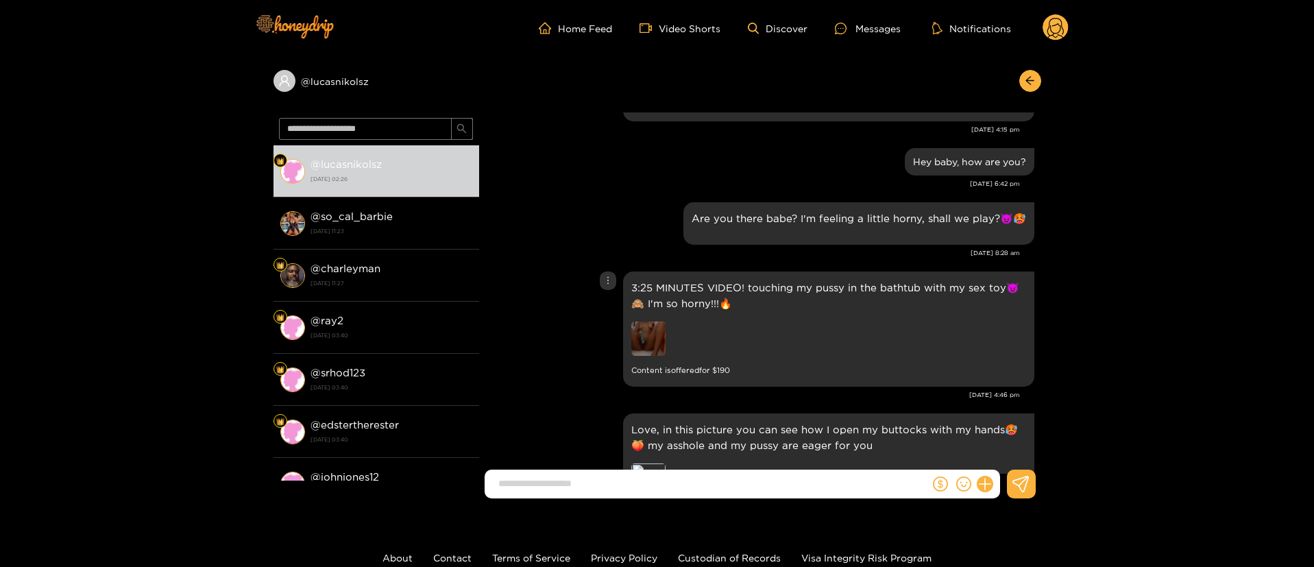
scroll to position [3289, 0]
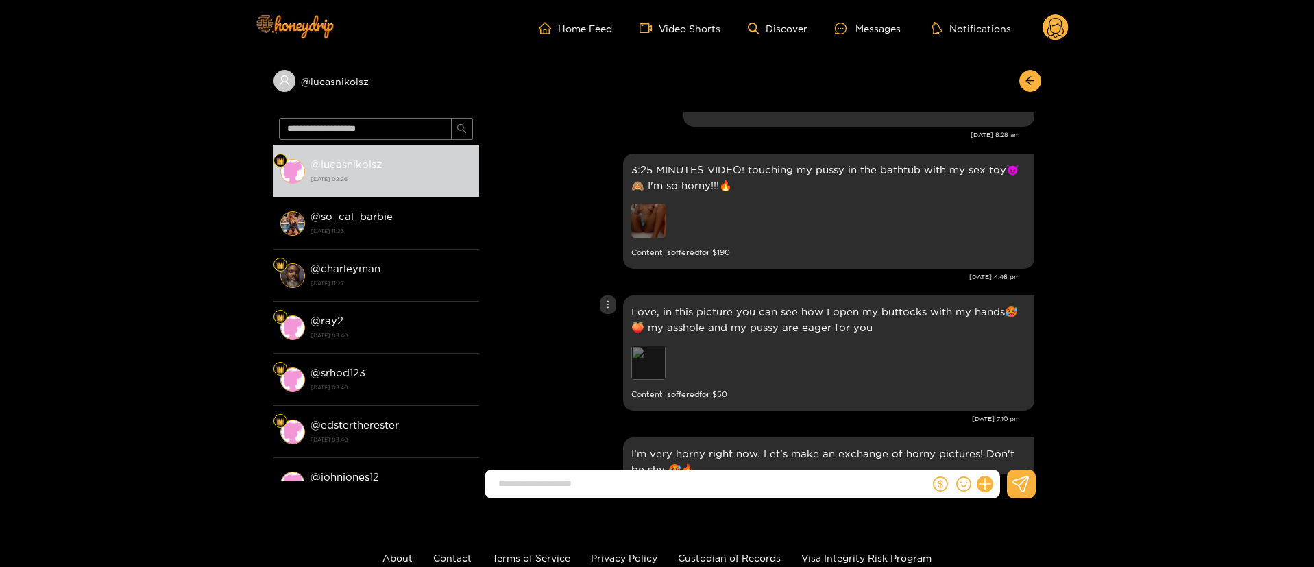
click at [642, 353] on div "Preview" at bounding box center [648, 362] width 34 height 34
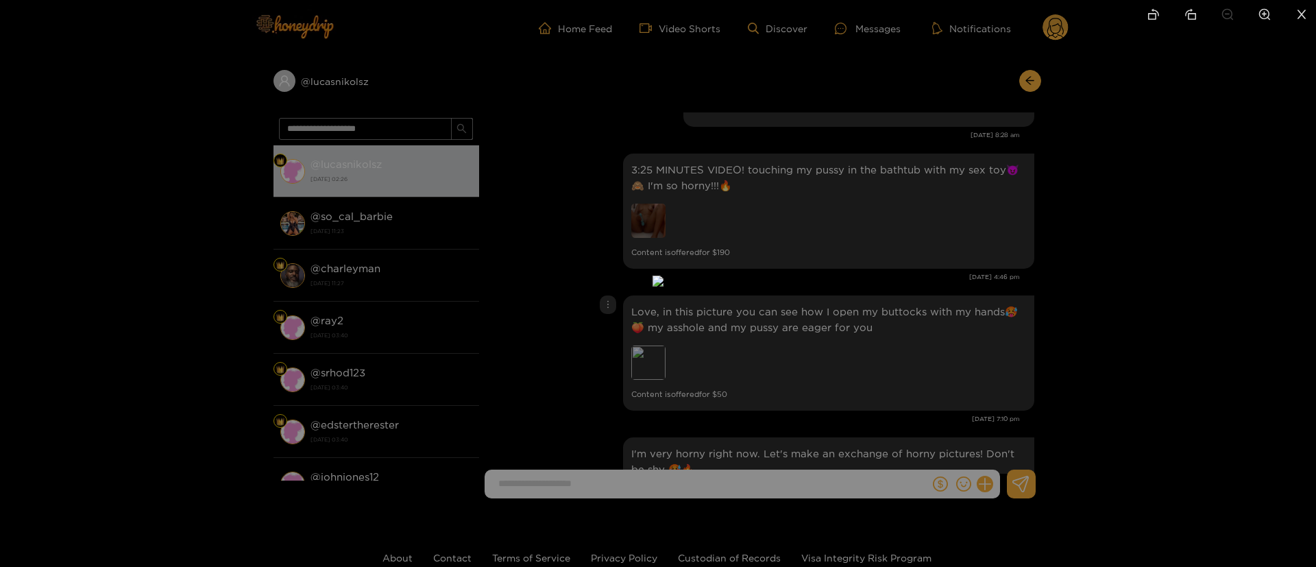
click at [1049, 338] on div at bounding box center [658, 283] width 1316 height 567
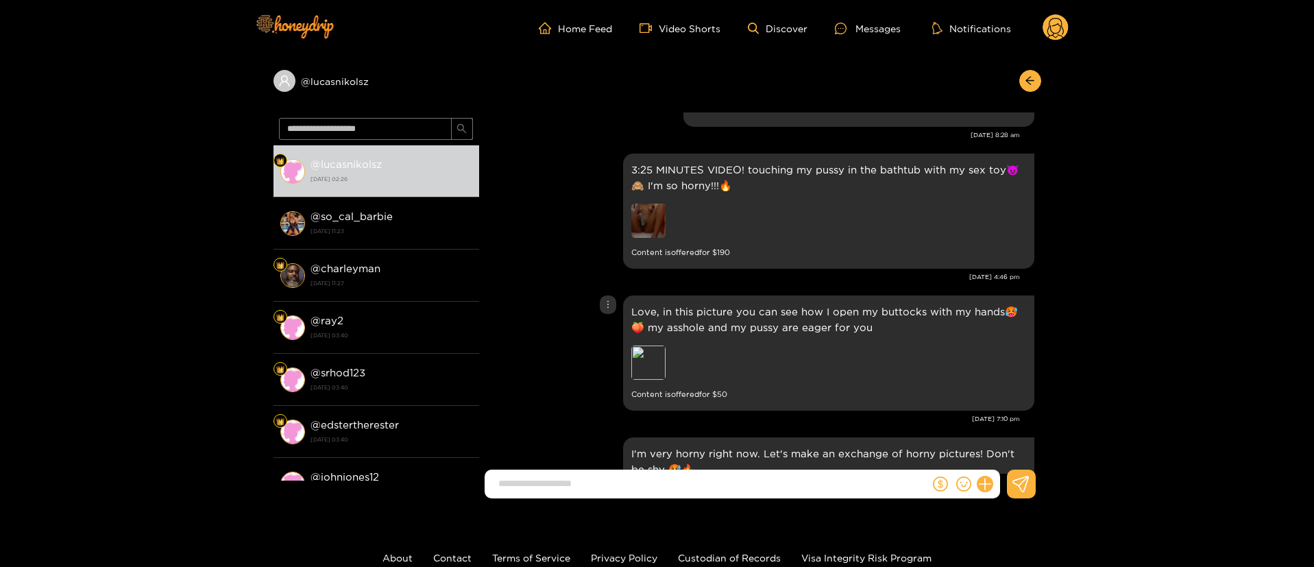
click at [611, 299] on icon "more" at bounding box center [608, 304] width 10 height 10
click at [606, 312] on div "Unsend" at bounding box center [607, 317] width 34 height 14
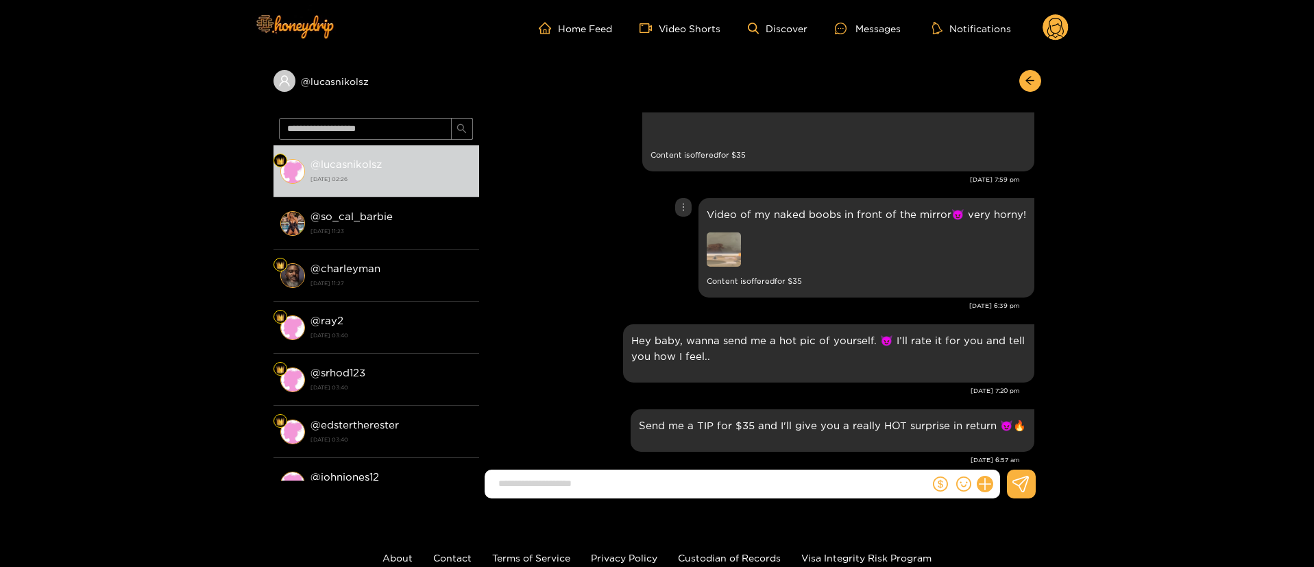
scroll to position [3495, 0]
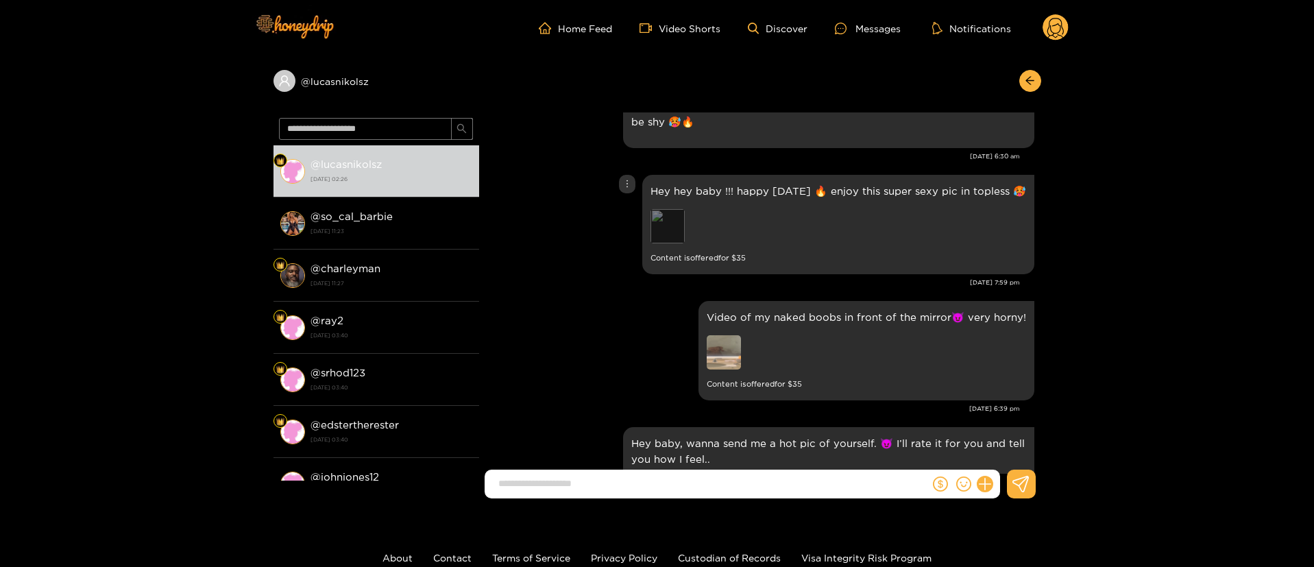
click at [673, 218] on div "Preview" at bounding box center [667, 226] width 34 height 34
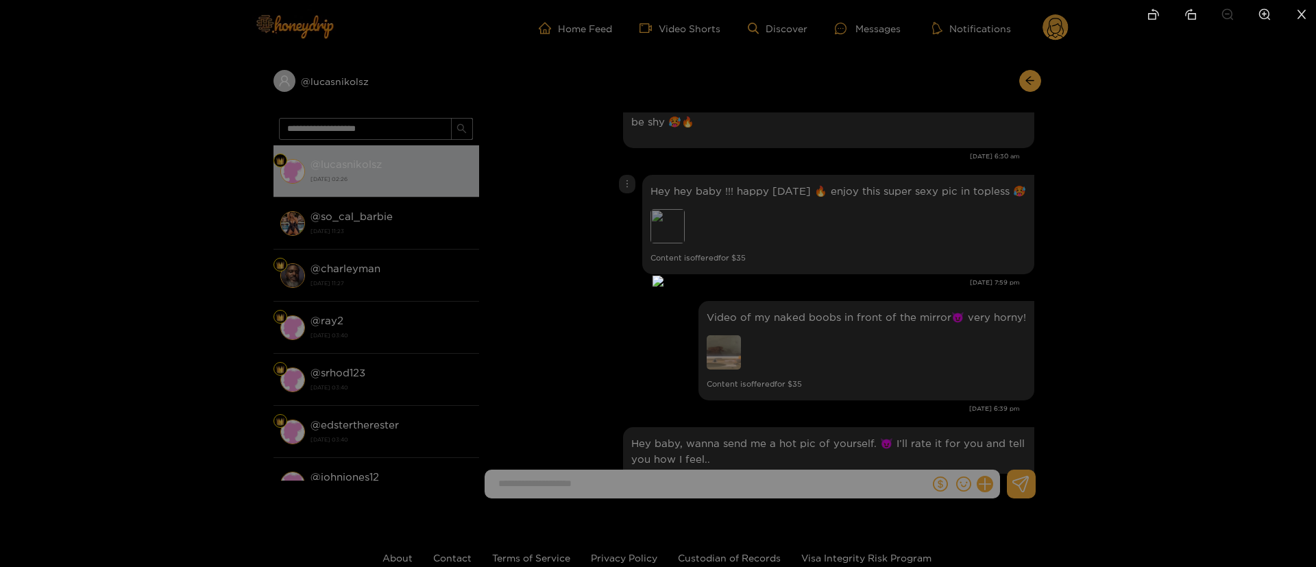
click at [998, 183] on div at bounding box center [658, 283] width 1316 height 567
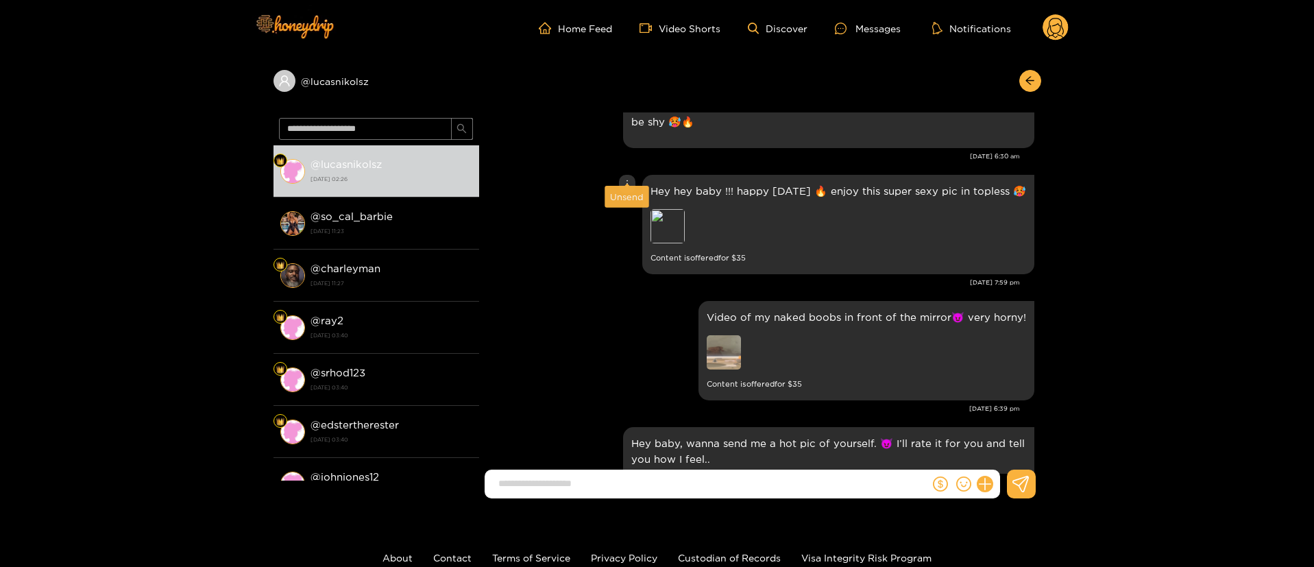
click at [624, 179] on icon "more" at bounding box center [627, 184] width 10 height 10
click at [630, 193] on div "Unsend" at bounding box center [627, 197] width 34 height 14
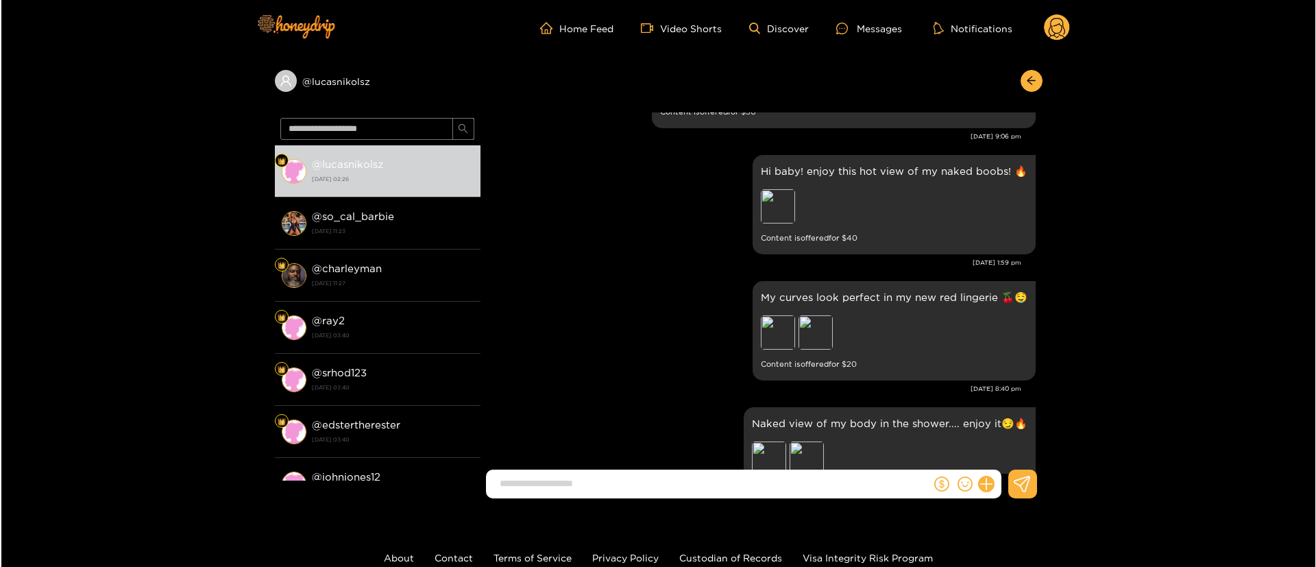
scroll to position [14633, 0]
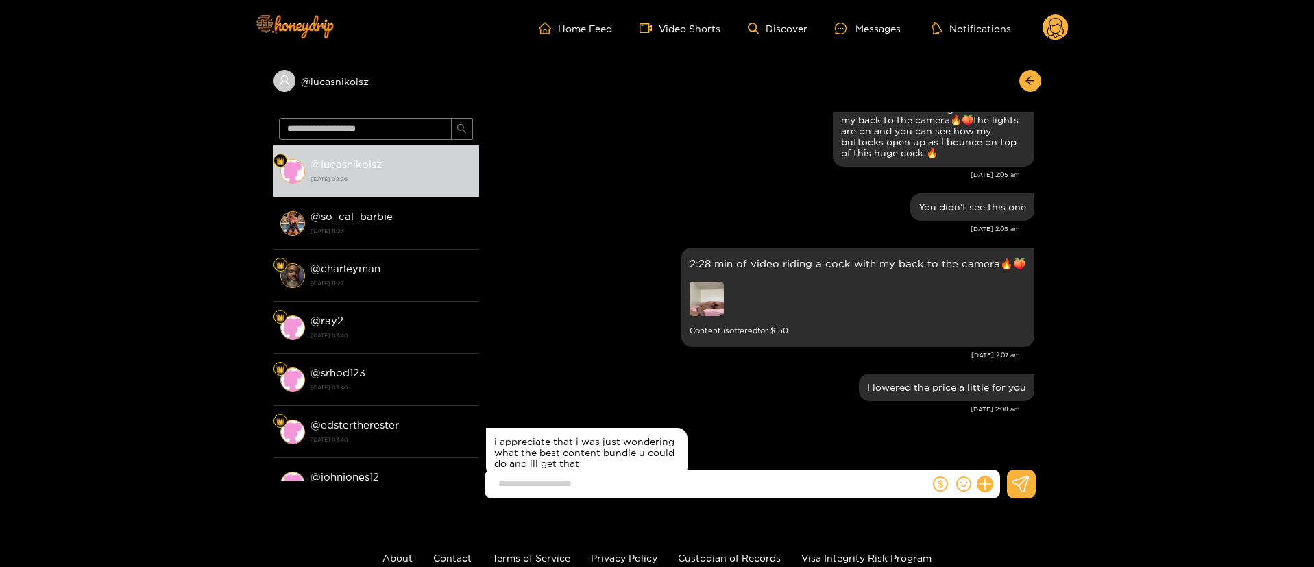
click at [927, 452] on div "i appreciate that i was just wondering what the best content bundle u could do …" at bounding box center [760, 462] width 548 height 76
click at [984, 486] on icon at bounding box center [984, 484] width 16 height 16
click at [1012, 443] on icon at bounding box center [1010, 450] width 14 height 14
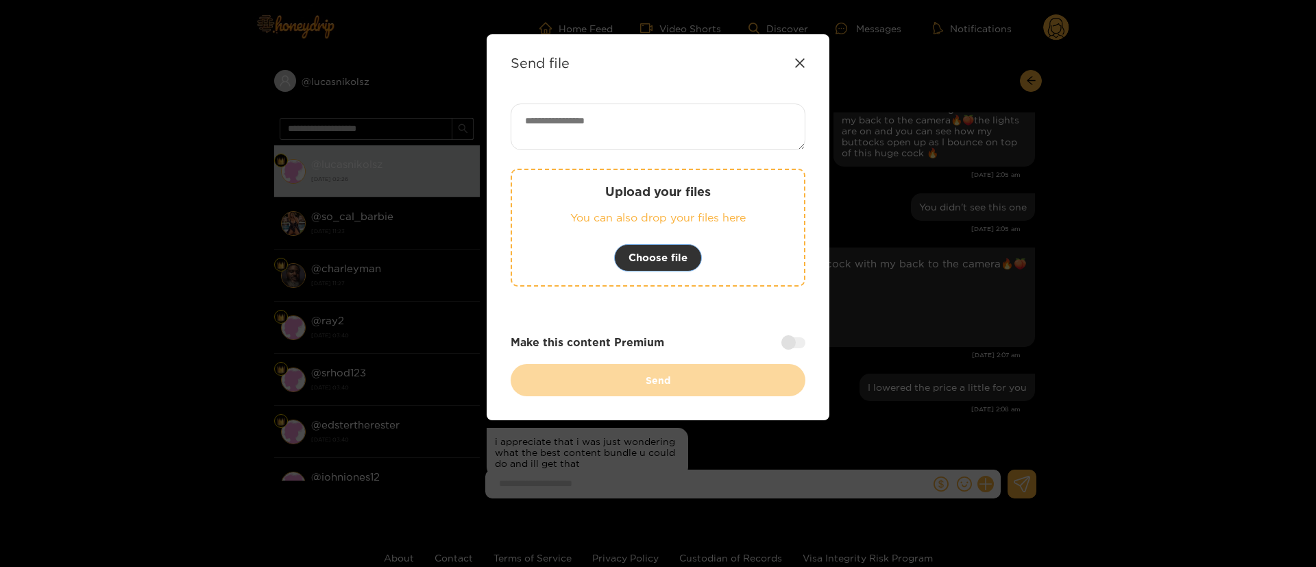
click at [678, 258] on span "Choose file" at bounding box center [657, 257] width 59 height 16
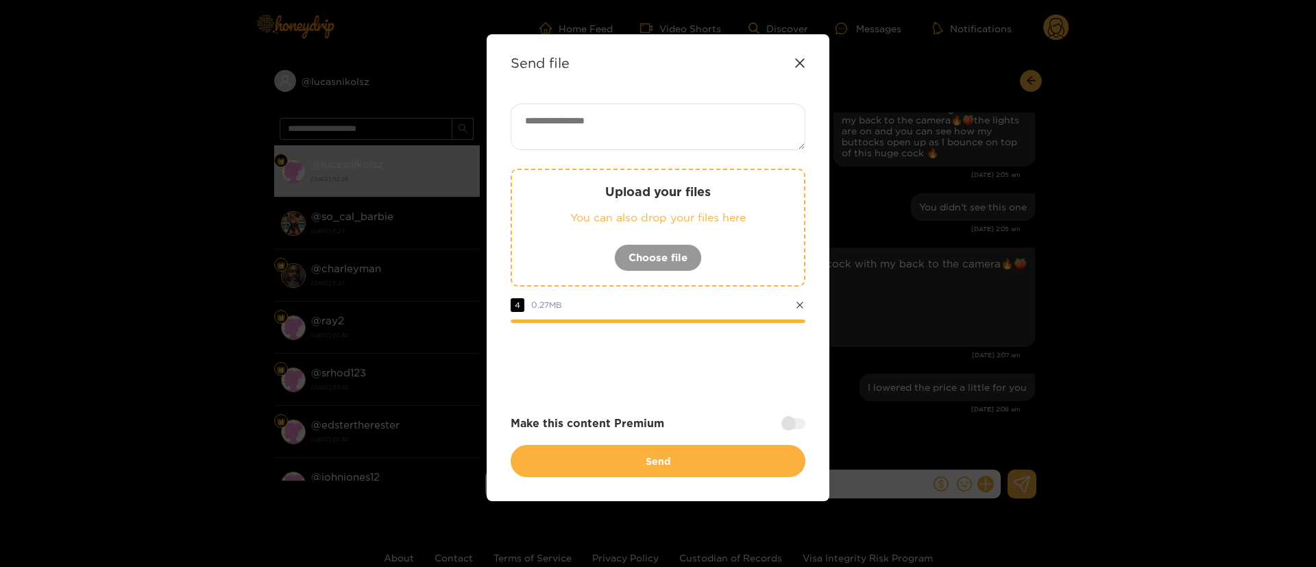
click at [731, 147] on textarea at bounding box center [657, 126] width 295 height 47
paste textarea "**********"
type textarea "**********"
click at [789, 419] on div at bounding box center [793, 423] width 24 height 11
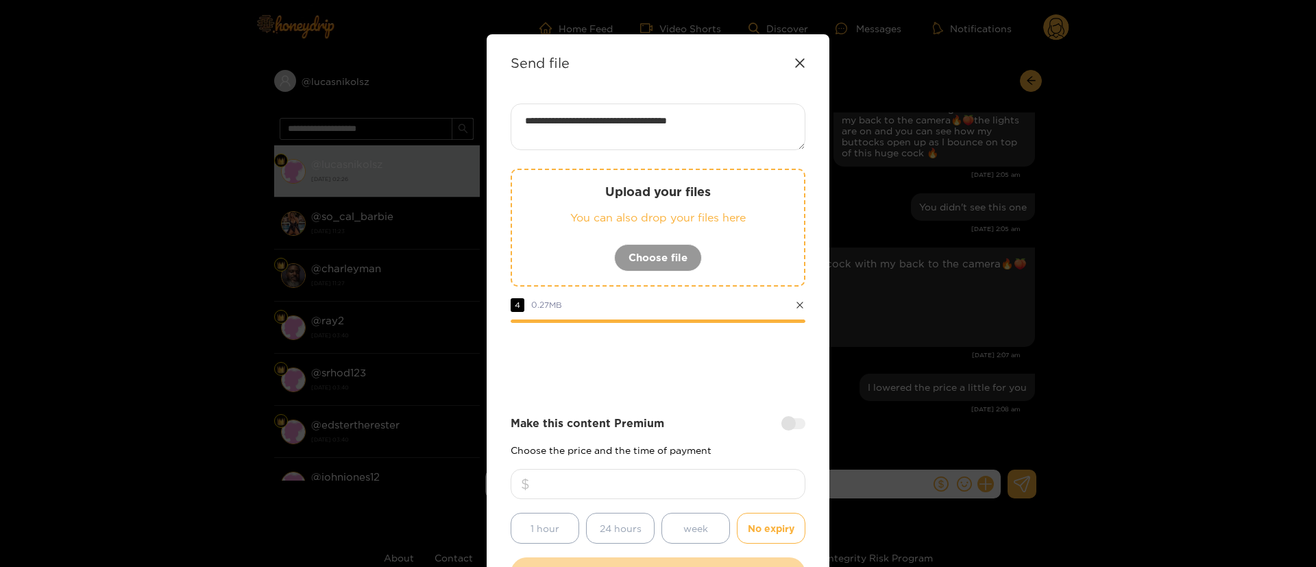
click at [739, 483] on input "number" at bounding box center [657, 484] width 295 height 30
type input "***"
click at [713, 405] on div "**********" at bounding box center [657, 346] width 295 height 486
drag, startPoint x: 674, startPoint y: 484, endPoint x: 661, endPoint y: 487, distance: 14.0
click at [661, 487] on input "***" at bounding box center [657, 484] width 295 height 30
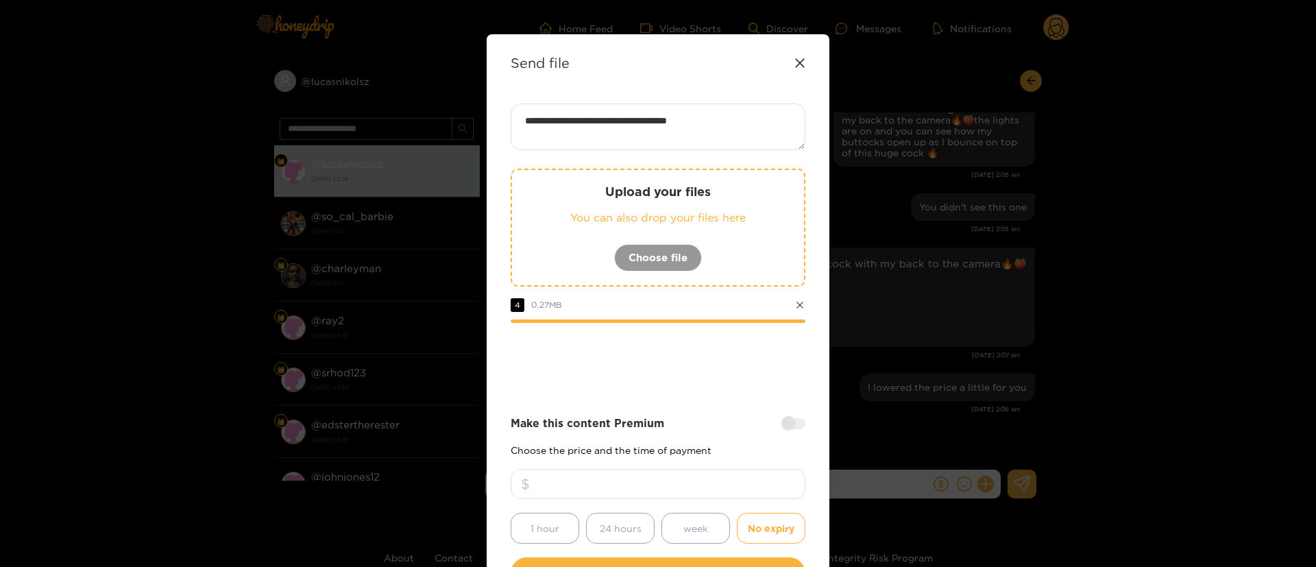
click at [717, 434] on div "Make this content Premium Choose the price and the time of payment *** 1 hour 2…" at bounding box center [657, 479] width 295 height 128
drag, startPoint x: 605, startPoint y: 404, endPoint x: 615, endPoint y: 428, distance: 26.5
click at [603, 404] on div "**********" at bounding box center [657, 346] width 295 height 486
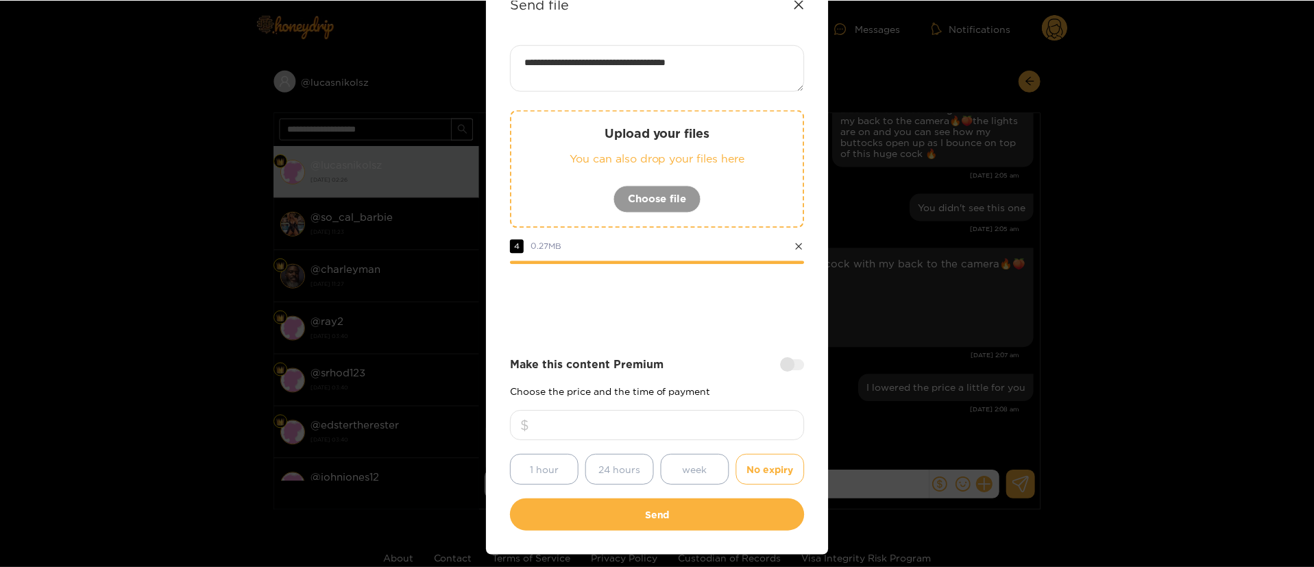
scroll to position [101, 0]
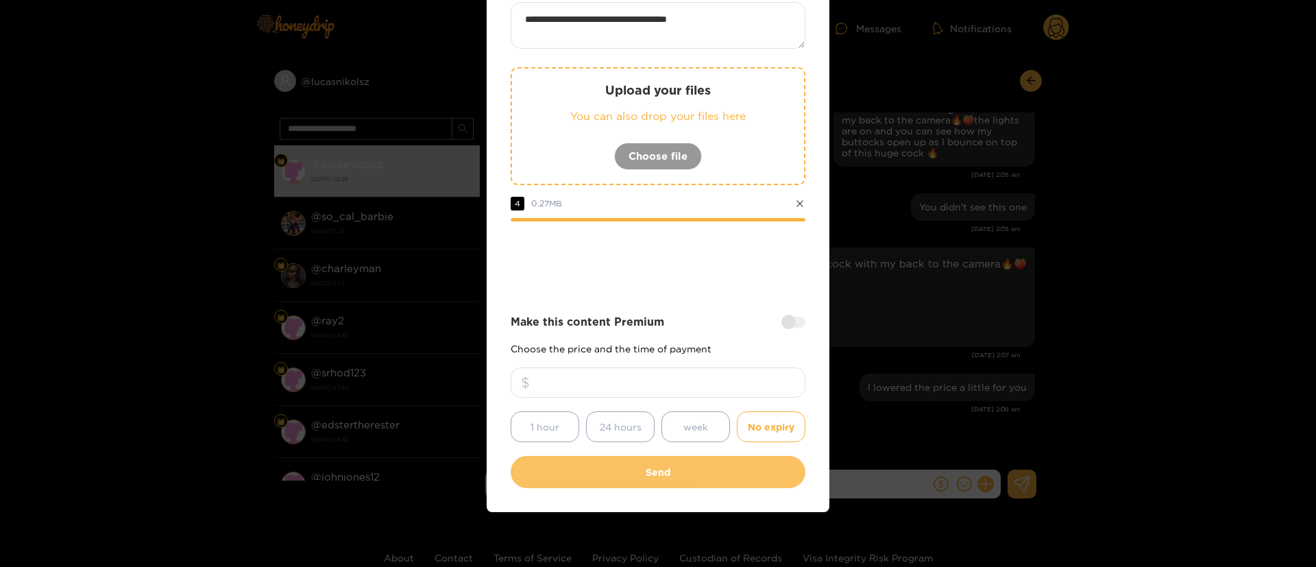
click at [688, 467] on button "Send" at bounding box center [657, 472] width 295 height 32
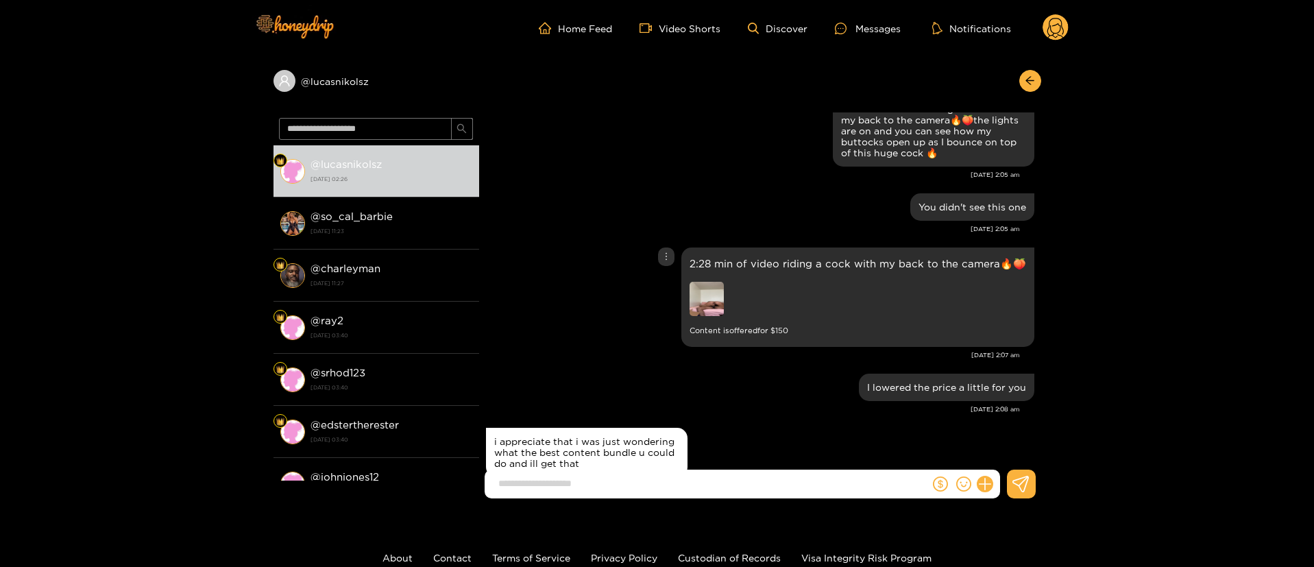
scroll to position [14759, 0]
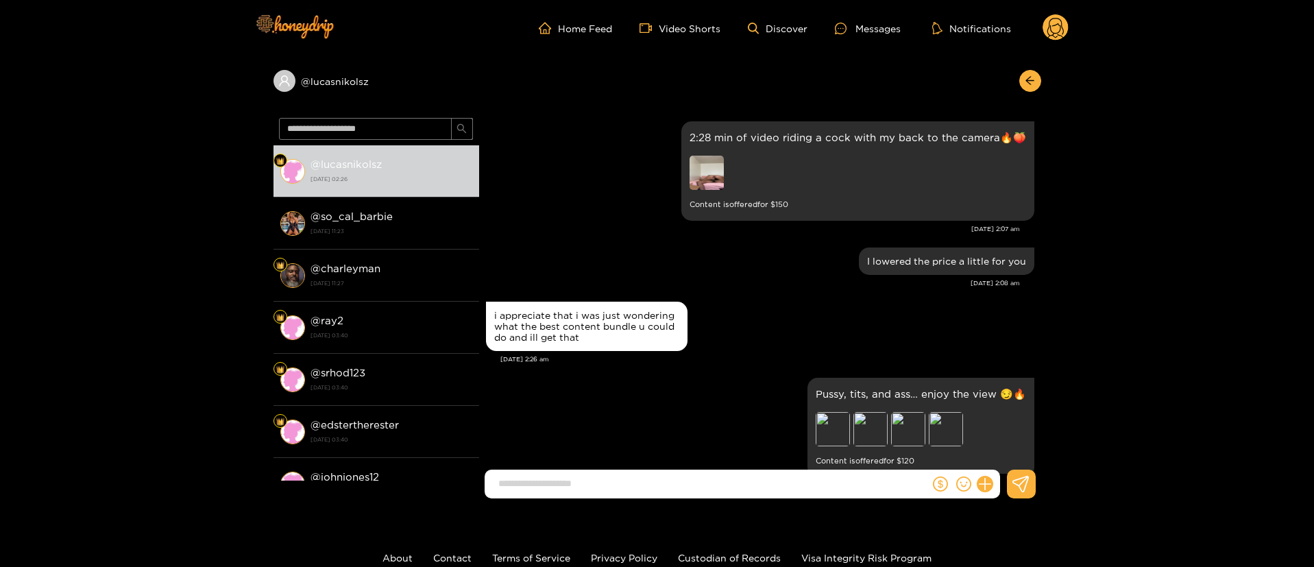
click at [1052, 37] on icon at bounding box center [1055, 27] width 26 height 27
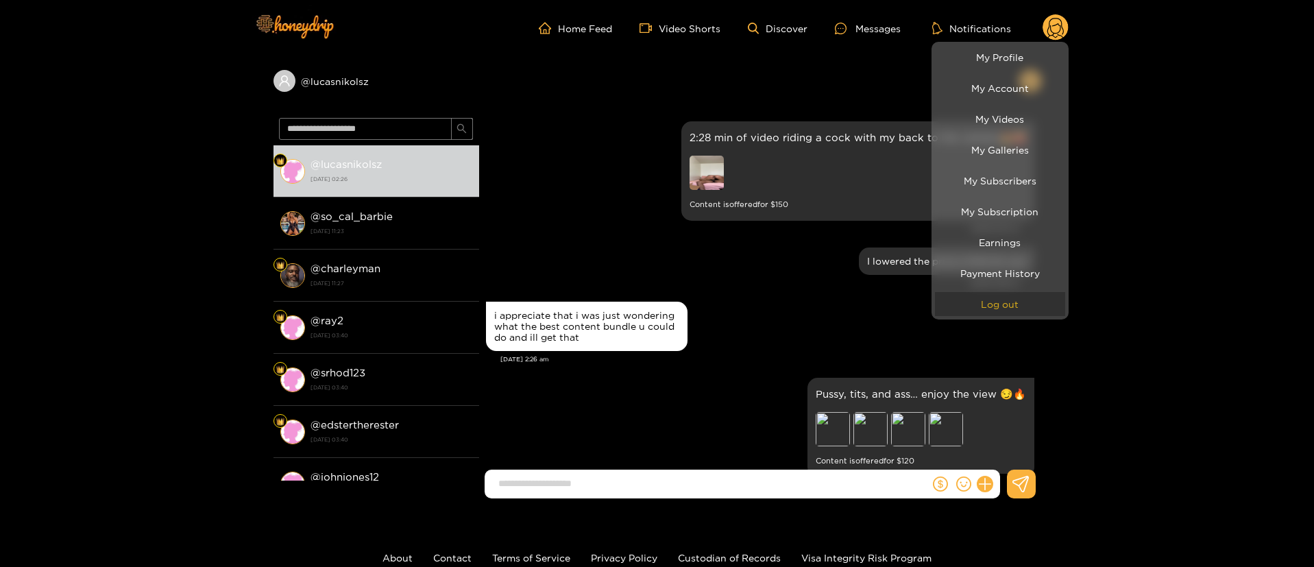
click at [996, 299] on button "Log out" at bounding box center [1000, 304] width 130 height 24
